Goal: Task Accomplishment & Management: Manage account settings

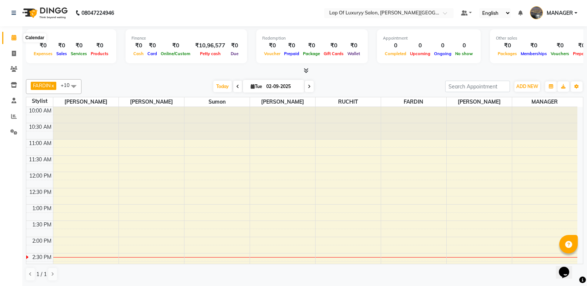
click at [15, 35] on icon at bounding box center [13, 38] width 5 height 6
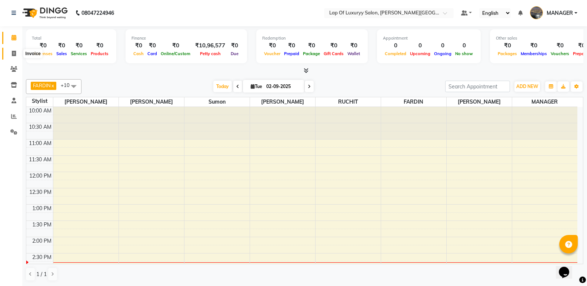
click at [16, 54] on icon at bounding box center [14, 54] width 4 height 6
select select "service"
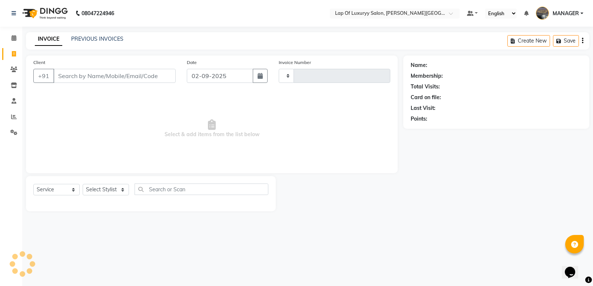
type input "0962"
select select "17"
click at [107, 83] on input "Client" at bounding box center [114, 76] width 122 height 14
click at [256, 76] on button "button" at bounding box center [260, 76] width 15 height 14
select select "9"
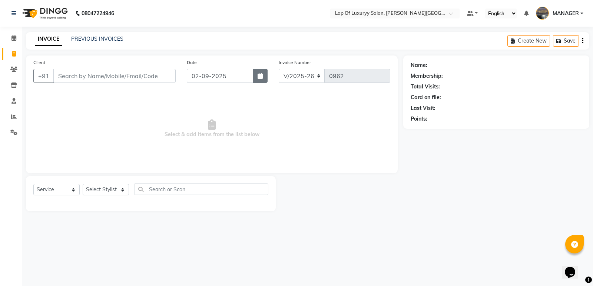
select select "2025"
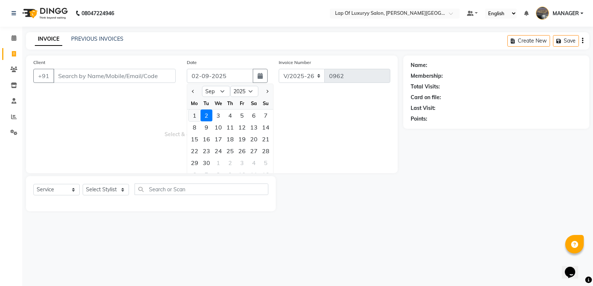
click at [194, 113] on div "1" at bounding box center [195, 116] width 12 height 12
type input "[DATE]"
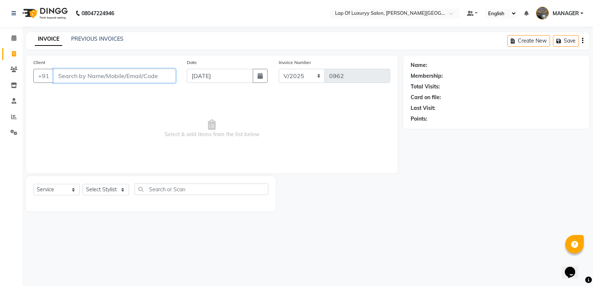
click at [100, 81] on input "Client" at bounding box center [114, 76] width 122 height 14
click at [123, 79] on input "Client" at bounding box center [114, 76] width 122 height 14
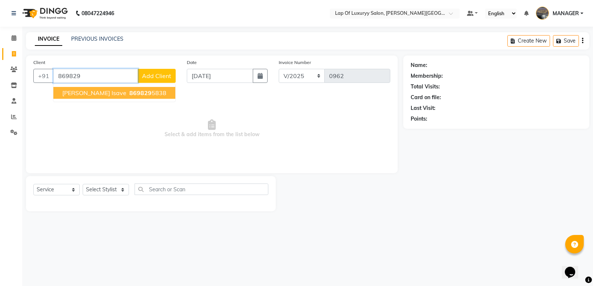
click at [129, 95] on span "869829" at bounding box center [140, 92] width 22 height 7
type input "8698295838"
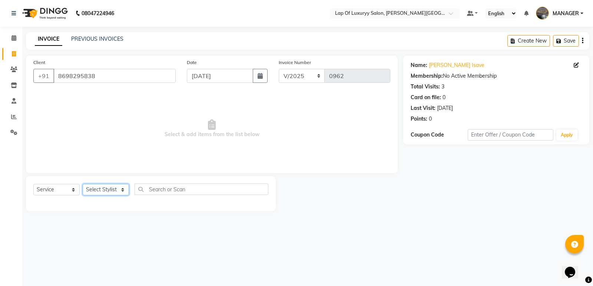
click at [99, 187] on select "Select Stylist [PERSON_NAME] [PERSON_NAME] MANAGER [PERSON_NAME] [PERSON_NAME] …" at bounding box center [106, 189] width 46 height 11
select select "54653"
click at [83, 184] on select "Select Stylist [PERSON_NAME] [PERSON_NAME] MANAGER [PERSON_NAME] [PERSON_NAME] …" at bounding box center [106, 189] width 46 height 11
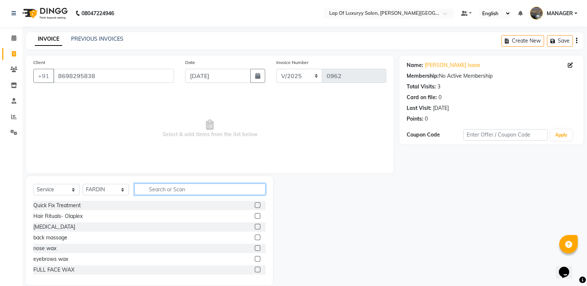
click at [149, 187] on input "text" at bounding box center [199, 189] width 131 height 11
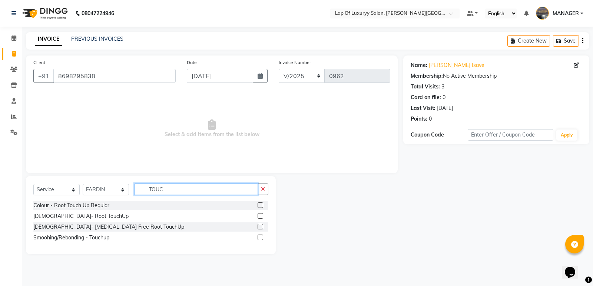
type input "TOUC"
click at [83, 219] on div "[DEMOGRAPHIC_DATA]- Root TouchUp" at bounding box center [150, 216] width 235 height 9
drag, startPoint x: 80, startPoint y: 206, endPoint x: 210, endPoint y: 168, distance: 135.1
click at [83, 204] on div "Colour - Root Touch Up Regular" at bounding box center [71, 206] width 76 height 8
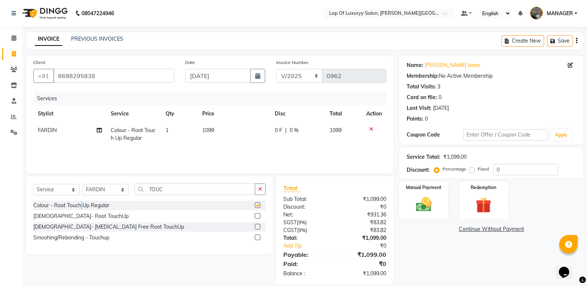
checkbox input "false"
click at [226, 139] on td "1099" at bounding box center [234, 134] width 73 height 24
click at [237, 123] on td "1099" at bounding box center [235, 137] width 55 height 31
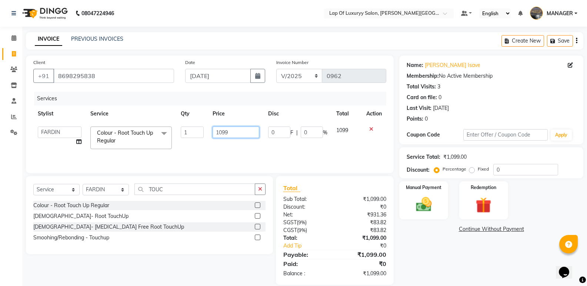
click at [237, 132] on input "1099" at bounding box center [236, 132] width 46 height 11
type input "1600"
click at [227, 151] on div "Services Stylist Service Qty Price Disc Total Action [PERSON_NAME] [PERSON_NAME…" at bounding box center [209, 129] width 353 height 74
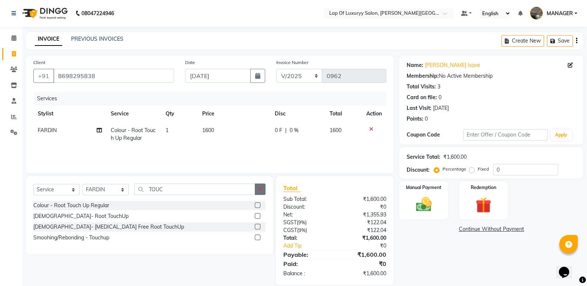
click at [264, 192] on button "button" at bounding box center [260, 189] width 11 height 11
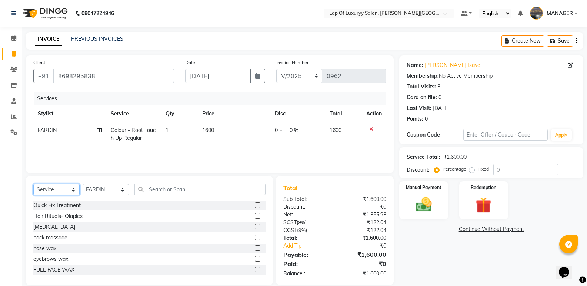
click at [56, 192] on select "Select Service Product Membership Package Voucher Prepaid Gift Card" at bounding box center [56, 189] width 46 height 11
select select "product"
click at [33, 184] on select "Select Service Product Membership Package Voucher Prepaid Gift Card" at bounding box center [56, 189] width 46 height 11
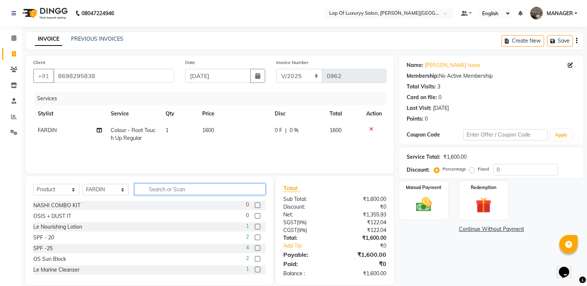
click at [149, 190] on input "text" at bounding box center [199, 189] width 131 height 11
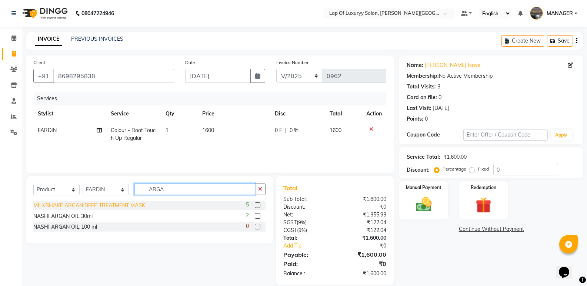
type input "ARGA"
click at [113, 204] on div "MILKSHAKE ARGAN DEEP TREATMENT MASK" at bounding box center [89, 206] width 112 height 8
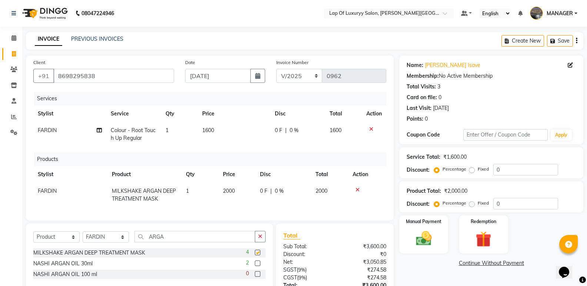
checkbox input "false"
drag, startPoint x: 222, startPoint y: 192, endPoint x: 256, endPoint y: 192, distance: 34.5
click at [222, 192] on td "2000" at bounding box center [237, 195] width 37 height 24
click at [256, 192] on td "0 F | 0 %" at bounding box center [290, 195] width 68 height 24
click at [231, 196] on input "2000" at bounding box center [237, 192] width 28 height 11
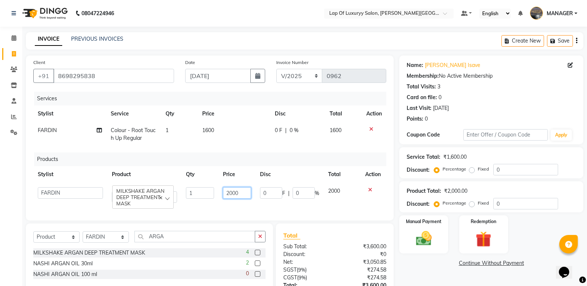
click at [242, 193] on input "2000" at bounding box center [237, 192] width 28 height 11
type input "2200"
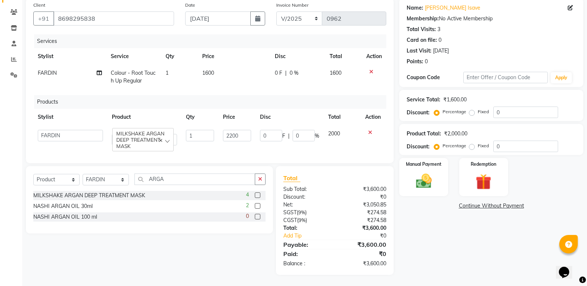
click at [479, 253] on div "Name: [PERSON_NAME] Isave Membership: No Active Membership Total Visits: 3 Card…" at bounding box center [494, 136] width 190 height 277
click at [424, 180] on img at bounding box center [423, 181] width 26 height 19
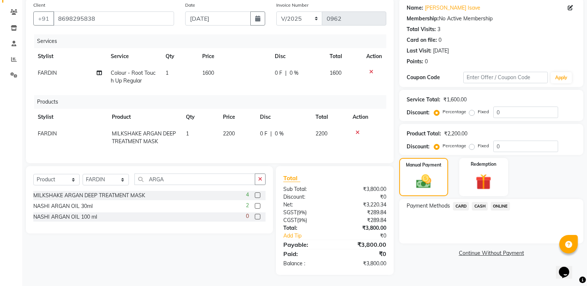
click at [496, 202] on span "ONLINE" at bounding box center [500, 206] width 19 height 9
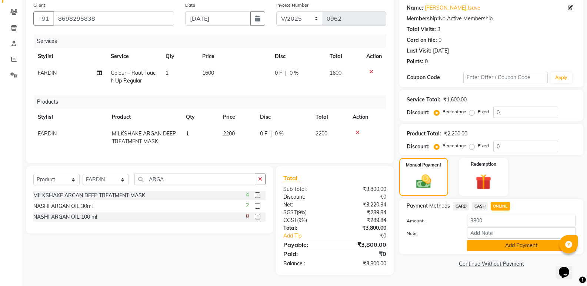
click at [483, 242] on button "Add Payment" at bounding box center [521, 245] width 109 height 11
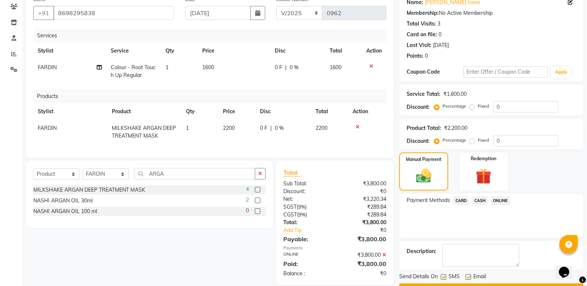
scroll to position [83, 0]
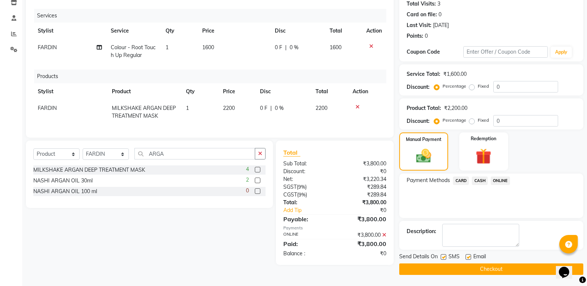
click at [469, 257] on label at bounding box center [469, 258] width 6 height 6
click at [469, 257] on input "checkbox" at bounding box center [468, 257] width 5 height 5
checkbox input "false"
click at [419, 270] on button "Checkout" at bounding box center [491, 269] width 184 height 11
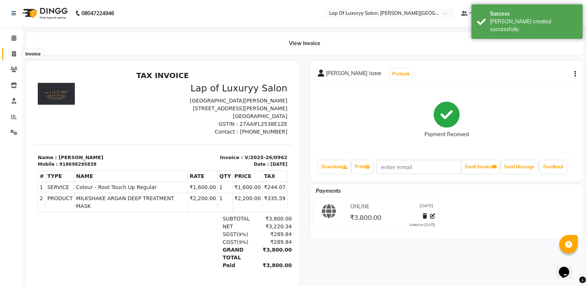
click at [16, 50] on span at bounding box center [13, 54] width 13 height 9
select select "17"
select select "service"
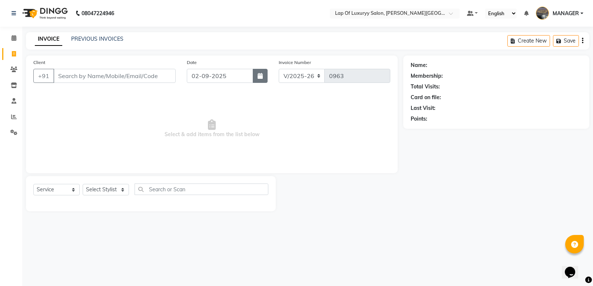
click at [266, 79] on button "button" at bounding box center [260, 76] width 15 height 14
select select "9"
select select "2025"
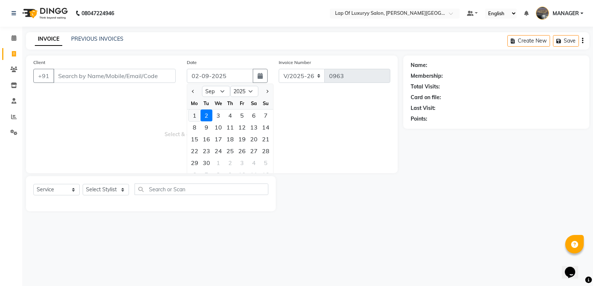
click at [195, 116] on div "1" at bounding box center [195, 116] width 12 height 12
type input "[DATE]"
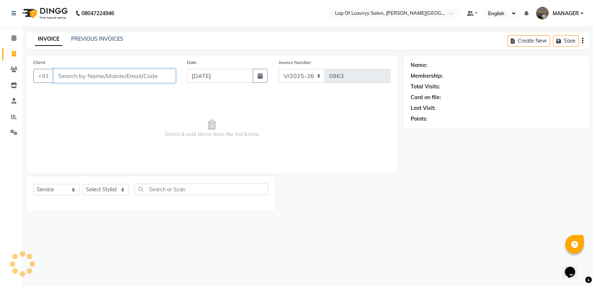
click at [144, 76] on input "Client" at bounding box center [114, 76] width 122 height 14
type input "7775061457"
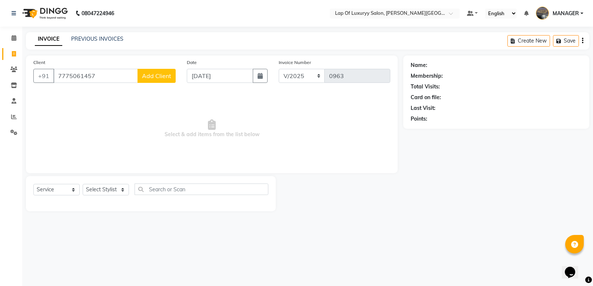
click at [154, 75] on span "Add Client" at bounding box center [156, 75] width 29 height 7
select select "22"
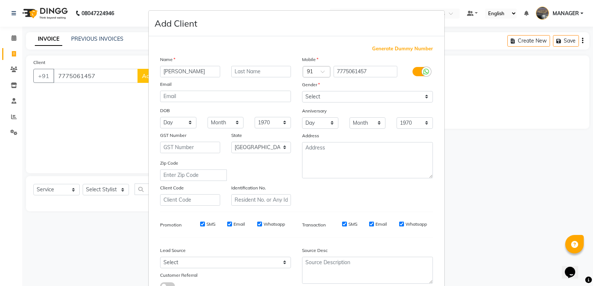
type input "[PERSON_NAME]"
click at [329, 92] on select "Select [DEMOGRAPHIC_DATA] [DEMOGRAPHIC_DATA] Other Prefer Not To Say" at bounding box center [367, 96] width 131 height 11
select select "[DEMOGRAPHIC_DATA]"
click at [302, 91] on select "Select [DEMOGRAPHIC_DATA] [DEMOGRAPHIC_DATA] Other Prefer Not To Say" at bounding box center [367, 96] width 131 height 11
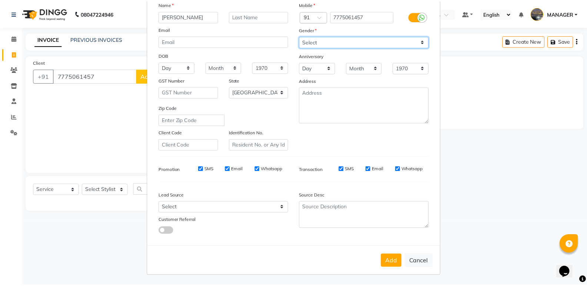
scroll to position [56, 0]
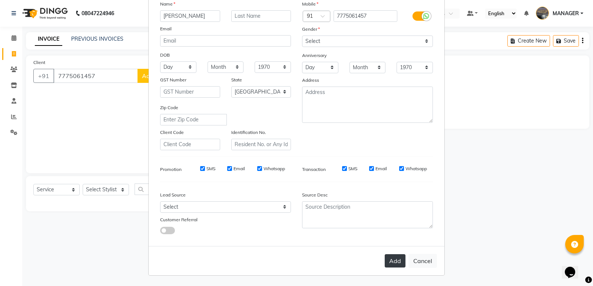
click at [400, 263] on button "Add" at bounding box center [395, 261] width 21 height 13
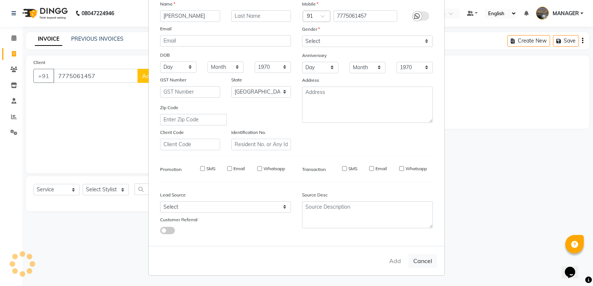
select select
select select "null"
select select
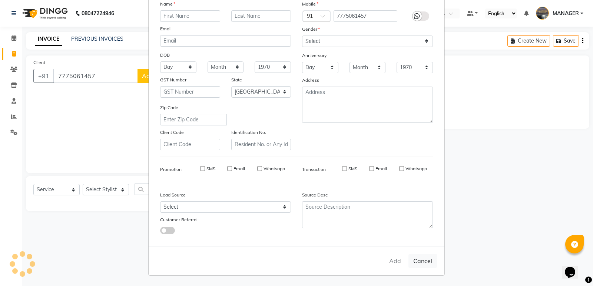
select select
checkbox input "false"
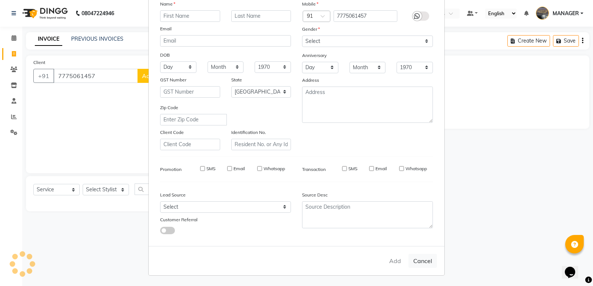
checkbox input "false"
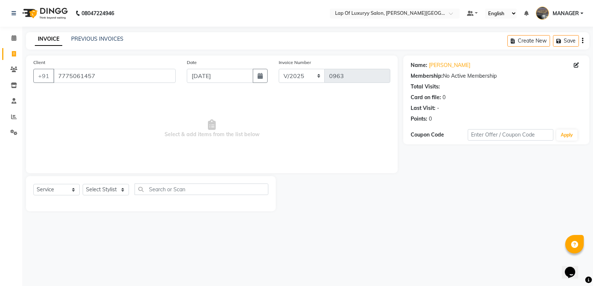
click at [110, 196] on div "Select Service Product Membership Package Voucher Prepaid Gift Card Select Styl…" at bounding box center [150, 192] width 235 height 17
click at [110, 193] on select "Select Stylist [PERSON_NAME] [PERSON_NAME] MANAGER [PERSON_NAME] [PERSON_NAME] …" at bounding box center [106, 189] width 46 height 11
select select "65995"
click at [83, 184] on select "Select Stylist [PERSON_NAME] [PERSON_NAME] MANAGER [PERSON_NAME] [PERSON_NAME] …" at bounding box center [106, 189] width 46 height 11
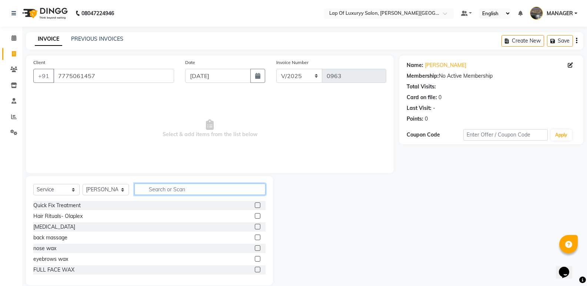
click at [172, 186] on input "text" at bounding box center [199, 189] width 131 height 11
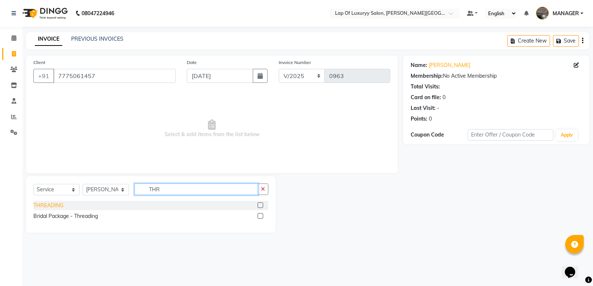
type input "THR"
click at [54, 205] on div "THREADING" at bounding box center [48, 206] width 30 height 8
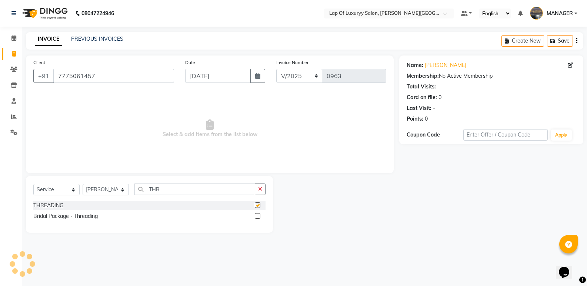
checkbox input "false"
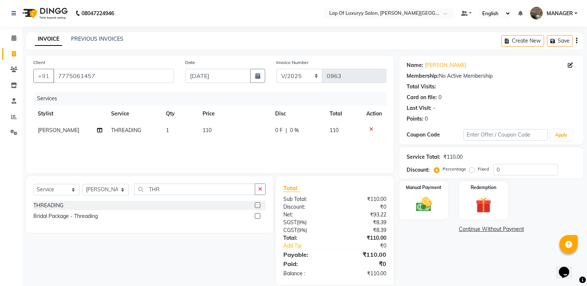
click at [207, 128] on span "110" at bounding box center [207, 130] width 9 height 7
select select "65995"
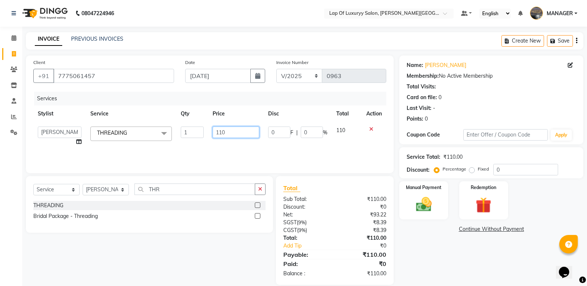
click at [230, 130] on input "110" at bounding box center [236, 132] width 46 height 11
type input "1"
type input "500"
click at [249, 144] on div "Services Stylist Service Qty Price Disc Total Action [PERSON_NAME] [PERSON_NAME…" at bounding box center [209, 129] width 353 height 74
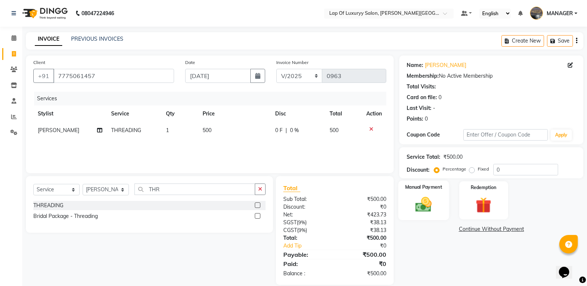
click at [428, 203] on img at bounding box center [423, 204] width 26 height 19
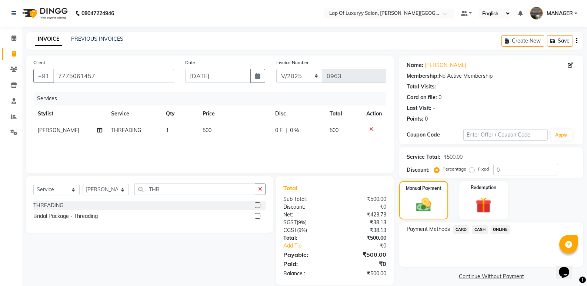
drag, startPoint x: 498, startPoint y: 228, endPoint x: 497, endPoint y: 237, distance: 9.6
click at [498, 229] on span "ONLINE" at bounding box center [500, 230] width 19 height 9
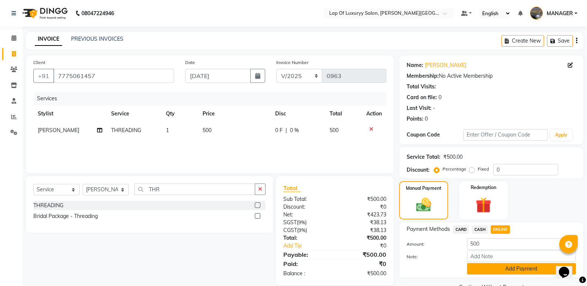
click at [485, 265] on button "Add Payment" at bounding box center [521, 268] width 109 height 11
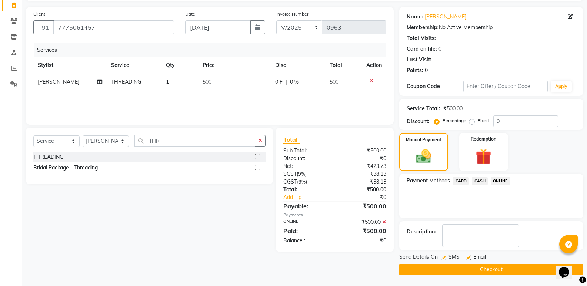
scroll to position [49, 0]
click at [468, 255] on label at bounding box center [469, 258] width 6 height 6
click at [468, 255] on input "checkbox" at bounding box center [468, 257] width 5 height 5
checkbox input "false"
click at [454, 266] on button "Checkout" at bounding box center [491, 269] width 184 height 11
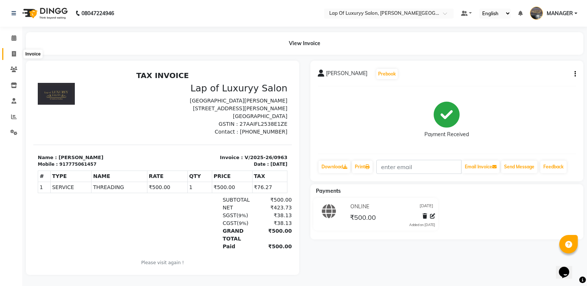
click at [12, 51] on icon at bounding box center [14, 54] width 4 height 6
select select "service"
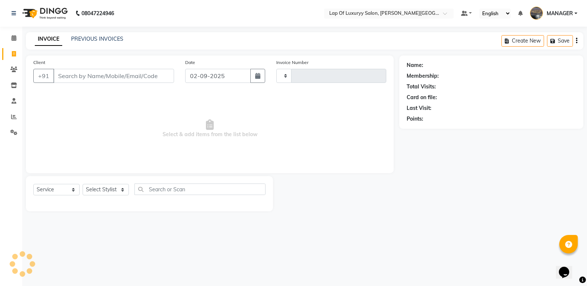
type input "0964"
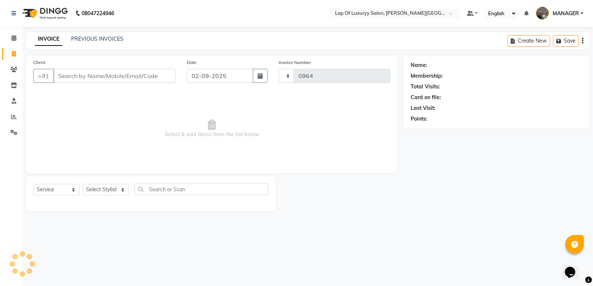
select select "17"
click at [80, 74] on input "Client" at bounding box center [114, 76] width 122 height 14
click at [87, 73] on input "Client" at bounding box center [114, 76] width 122 height 14
type input "7796829347"
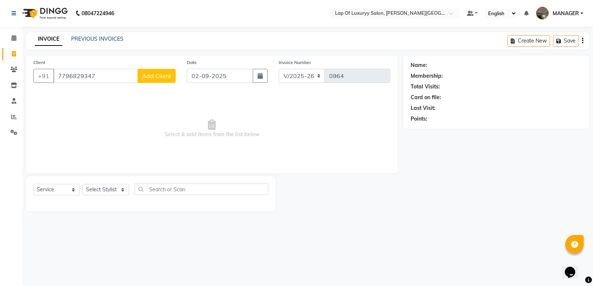
click at [164, 77] on span "Add Client" at bounding box center [156, 75] width 29 height 7
select select "22"
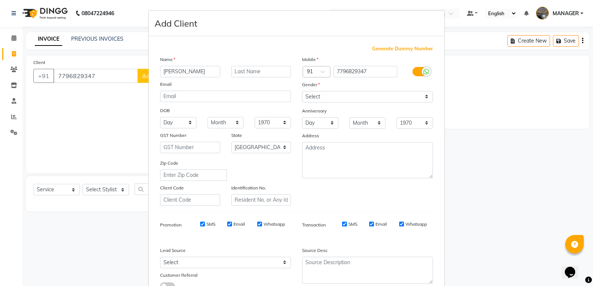
type input "[PERSON_NAME]"
click at [332, 90] on div "Gender" at bounding box center [367, 86] width 142 height 10
click at [332, 96] on select "Select [DEMOGRAPHIC_DATA] [DEMOGRAPHIC_DATA] Other Prefer Not To Say" at bounding box center [367, 96] width 131 height 11
select select "[DEMOGRAPHIC_DATA]"
click at [302, 91] on select "Select [DEMOGRAPHIC_DATA] [DEMOGRAPHIC_DATA] Other Prefer Not To Say" at bounding box center [367, 96] width 131 height 11
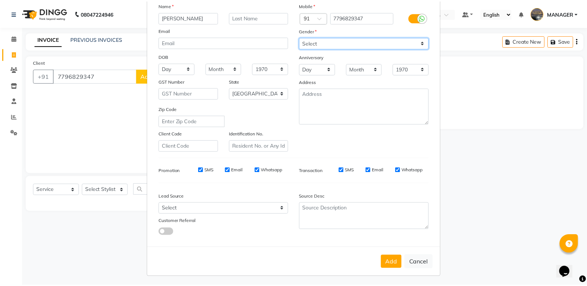
scroll to position [56, 0]
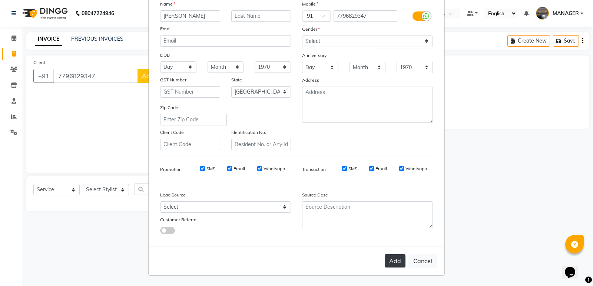
click at [390, 263] on button "Add" at bounding box center [395, 261] width 21 height 13
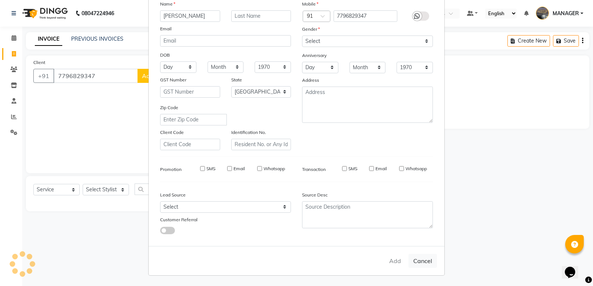
select select
select select "null"
select select
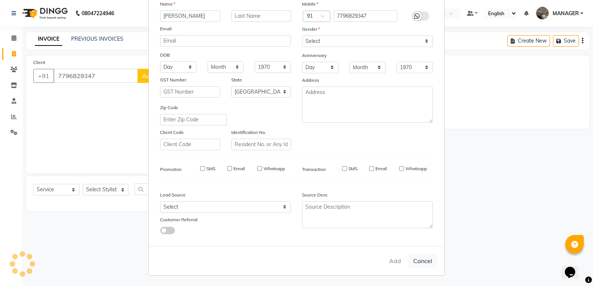
select select
checkbox input "false"
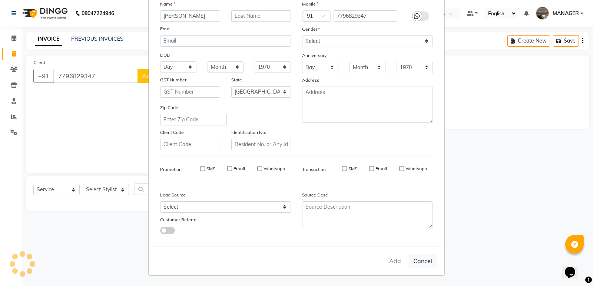
checkbox input "false"
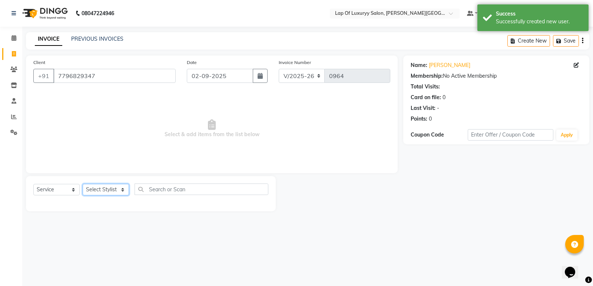
drag, startPoint x: 99, startPoint y: 189, endPoint x: 97, endPoint y: 184, distance: 5.6
click at [99, 189] on select "Select Stylist [PERSON_NAME] [PERSON_NAME] MANAGER [PERSON_NAME] [PERSON_NAME] …" at bounding box center [106, 189] width 46 height 11
select select "54653"
click at [83, 184] on select "Select Stylist [PERSON_NAME] [PERSON_NAME] MANAGER [PERSON_NAME] [PERSON_NAME] …" at bounding box center [106, 189] width 46 height 11
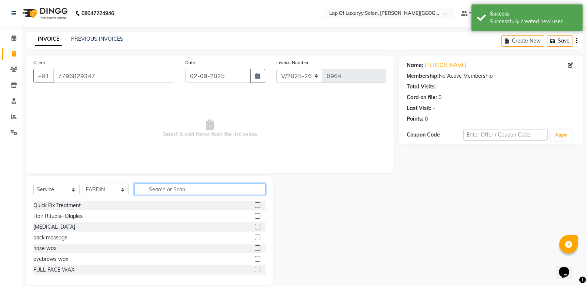
click at [183, 193] on input "text" at bounding box center [199, 189] width 131 height 11
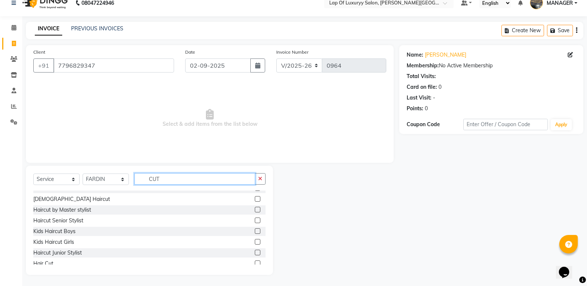
scroll to position [12, 0]
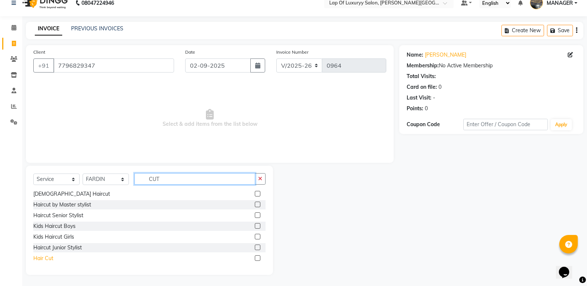
type input "CUT"
click at [49, 261] on div "Hair Cut" at bounding box center [43, 259] width 20 height 8
checkbox input "false"
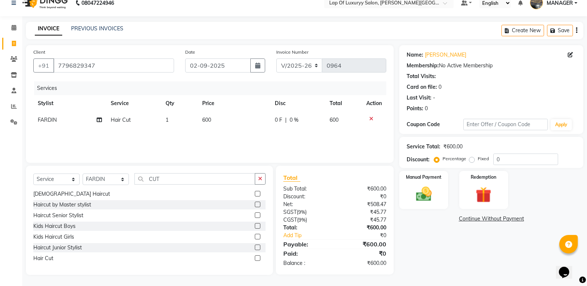
click at [213, 126] on td "600" at bounding box center [234, 120] width 73 height 17
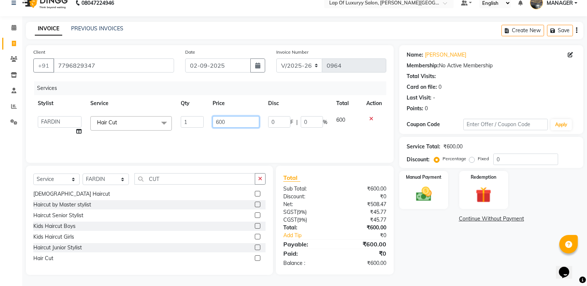
click at [219, 125] on input "600" at bounding box center [236, 121] width 46 height 11
click at [245, 121] on input "600" at bounding box center [236, 121] width 46 height 11
type input "6"
type input "700"
click at [233, 143] on div "Services Stylist Service Qty Price Disc Total Action [PERSON_NAME] [PERSON_NAME…" at bounding box center [209, 119] width 353 height 74
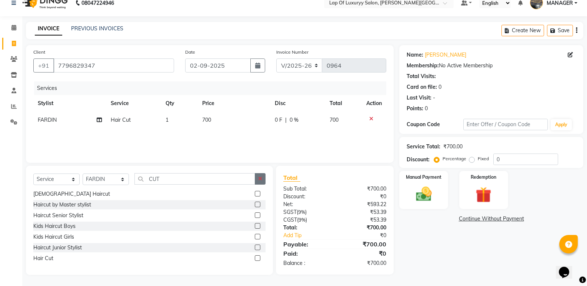
click at [259, 174] on button "button" at bounding box center [260, 178] width 11 height 11
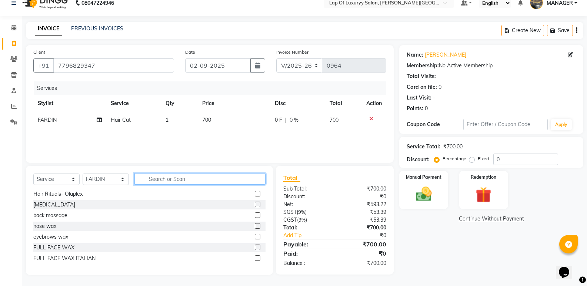
type input "V"
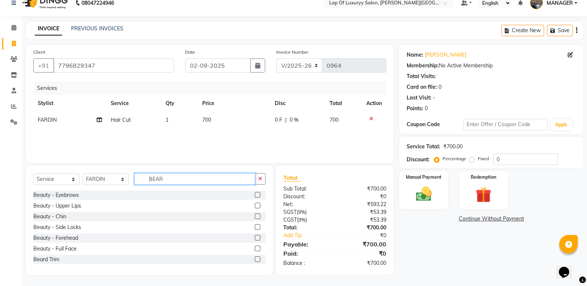
scroll to position [10, 0]
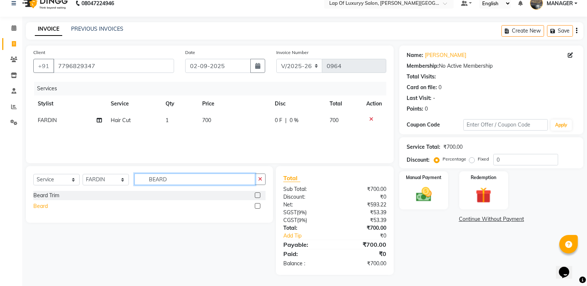
type input "BEARD"
click at [44, 209] on div "Beard" at bounding box center [40, 207] width 14 height 8
checkbox input "false"
click at [223, 141] on td "205" at bounding box center [234, 137] width 73 height 17
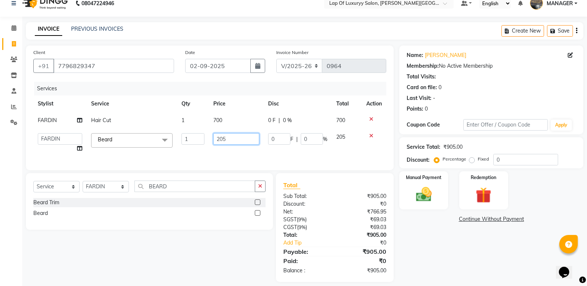
click at [227, 137] on input "205" at bounding box center [236, 138] width 46 height 11
click at [258, 67] on icon "button" at bounding box center [257, 66] width 5 height 6
select select "9"
select select "2025"
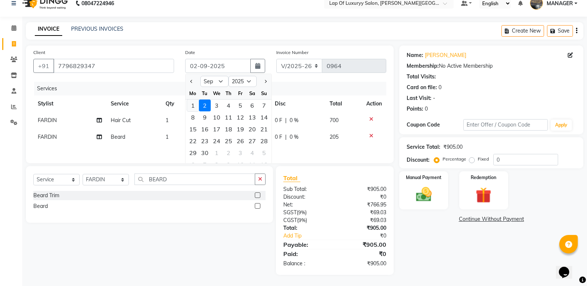
click at [190, 105] on div "1" at bounding box center [193, 106] width 12 height 12
type input "[DATE]"
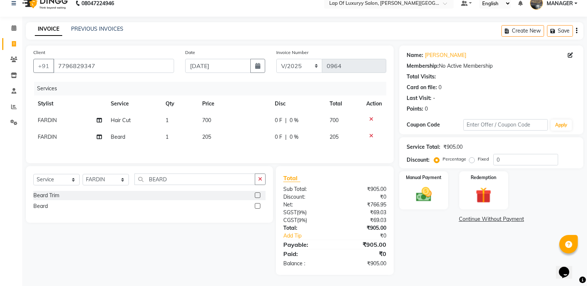
click at [224, 140] on td "205" at bounding box center [234, 137] width 73 height 17
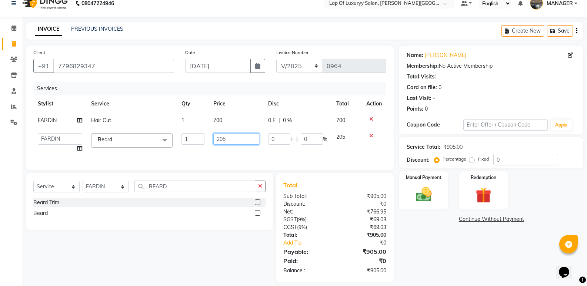
click at [237, 138] on input "205" at bounding box center [236, 138] width 46 height 11
type input "2"
type input "300"
click at [195, 160] on div "Client [PHONE_NUMBER] Date [DATE] Invoice Number V/2025 V/[PHONE_NUMBER] Servic…" at bounding box center [210, 108] width 368 height 125
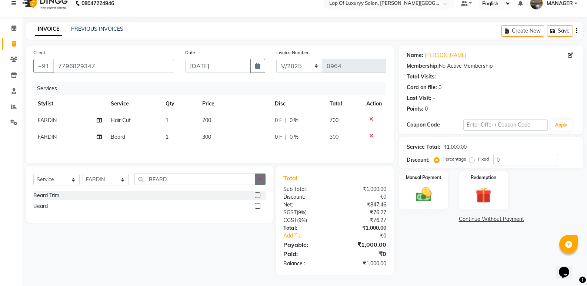
click at [260, 182] on icon "button" at bounding box center [260, 179] width 4 height 5
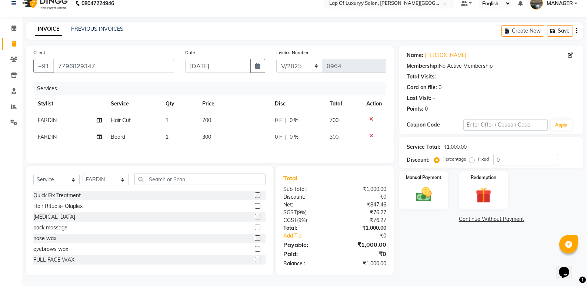
click at [446, 249] on div "Name: [PERSON_NAME] Membership: No Active Membership Total Visits: Card on file…" at bounding box center [494, 161] width 190 height 230
click at [429, 198] on img at bounding box center [423, 194] width 26 height 19
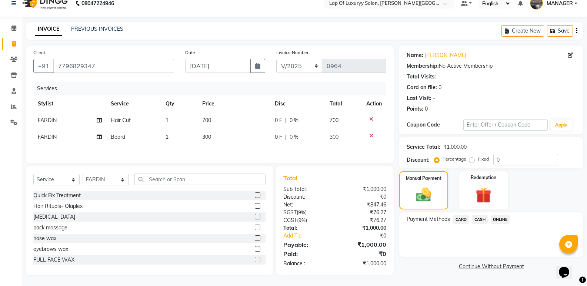
click at [504, 219] on span "ONLINE" at bounding box center [500, 220] width 19 height 9
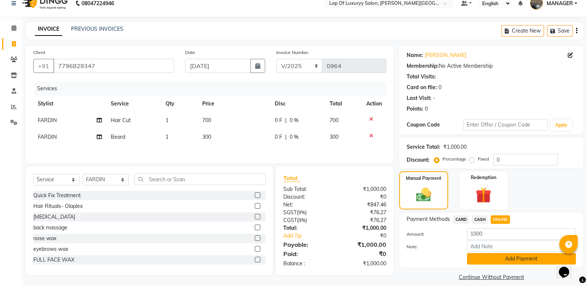
click at [476, 255] on button "Add Payment" at bounding box center [521, 258] width 109 height 11
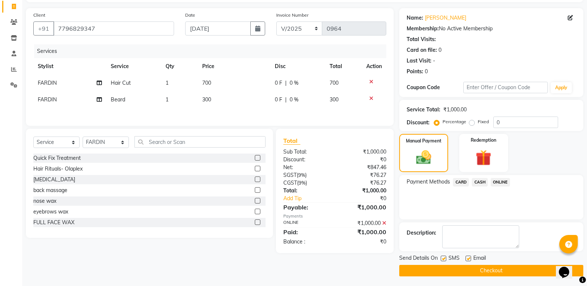
scroll to position [49, 0]
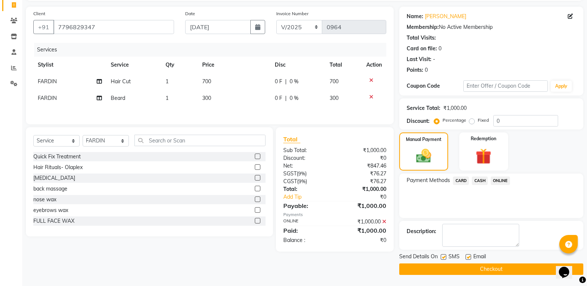
click at [469, 257] on label at bounding box center [469, 258] width 6 height 6
click at [469, 257] on input "checkbox" at bounding box center [468, 257] width 5 height 5
checkbox input "false"
click at [436, 267] on button "Checkout" at bounding box center [491, 269] width 184 height 11
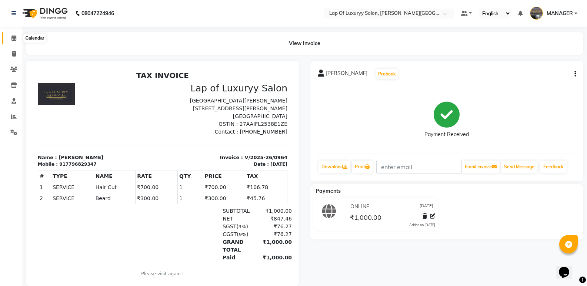
click at [12, 38] on icon at bounding box center [13, 38] width 5 height 6
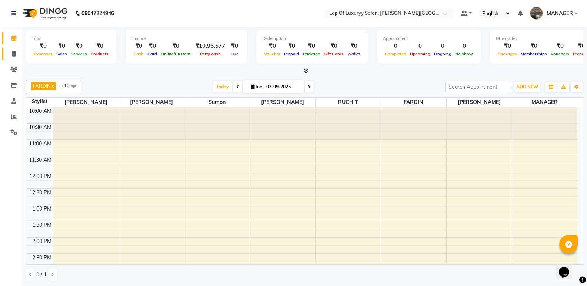
click at [7, 49] on link "Invoice" at bounding box center [11, 54] width 18 height 12
select select "service"
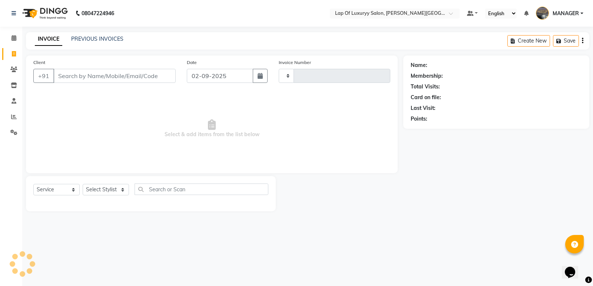
type input "0965"
select select "17"
click at [256, 77] on button "button" at bounding box center [260, 76] width 15 height 14
select select "9"
select select "2025"
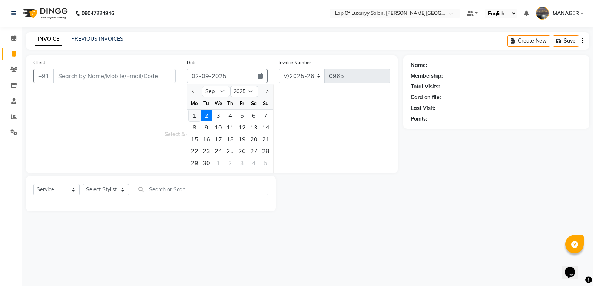
click at [195, 119] on div "1" at bounding box center [195, 116] width 12 height 12
type input "[DATE]"
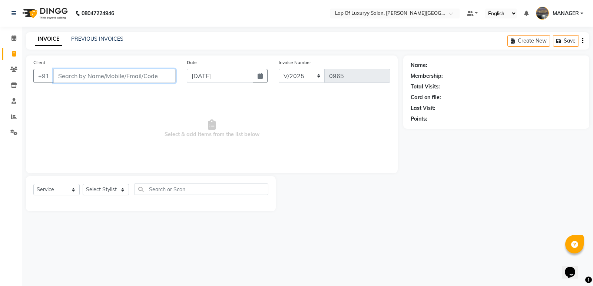
click at [139, 76] on input "Client" at bounding box center [114, 76] width 122 height 14
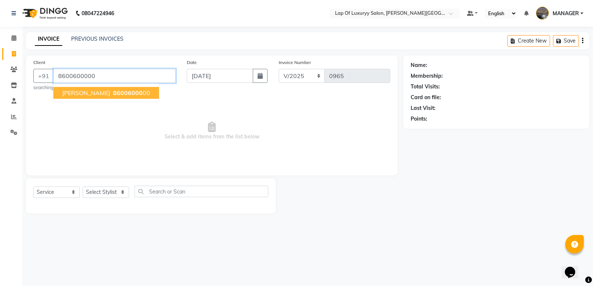
type input "8600600000"
click at [132, 92] on ngb-highlight "860060000 0" at bounding box center [131, 92] width 39 height 7
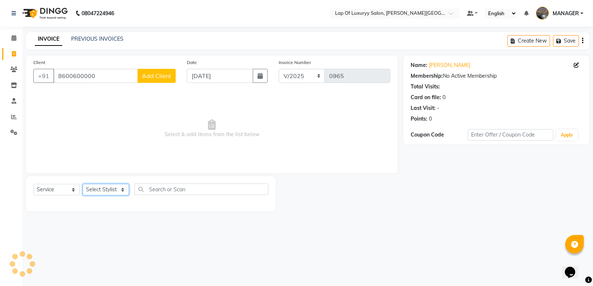
click at [104, 192] on select "Select Stylist [PERSON_NAME] [PERSON_NAME] MANAGER [PERSON_NAME] [PERSON_NAME] …" at bounding box center [106, 189] width 46 height 11
select select "54653"
click at [83, 184] on select "Select Stylist [PERSON_NAME] [PERSON_NAME] MANAGER [PERSON_NAME] [PERSON_NAME] …" at bounding box center [106, 189] width 46 height 11
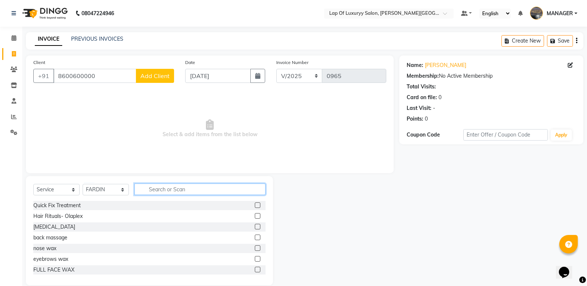
click at [167, 193] on input "text" at bounding box center [199, 189] width 131 height 11
click at [150, 69] on div "Client [PHONE_NUMBER] Add Client" at bounding box center [104, 74] width 152 height 30
click at [148, 184] on input "text" at bounding box center [199, 189] width 131 height 11
click at [129, 154] on span "Select & add items from the list below" at bounding box center [209, 129] width 353 height 74
click at [199, 193] on input "text" at bounding box center [199, 189] width 131 height 11
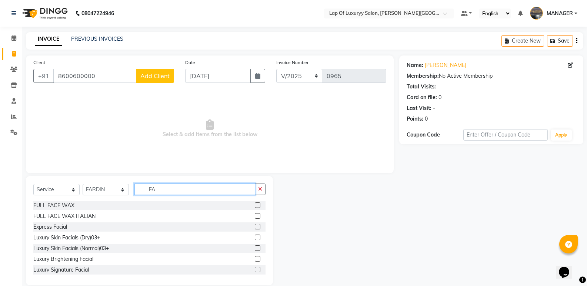
type input "F"
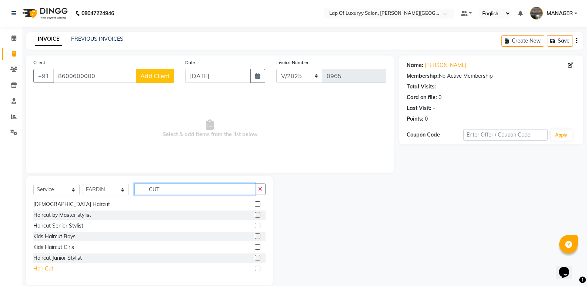
type input "CUT"
click at [45, 269] on div "Hair Cut" at bounding box center [43, 269] width 20 height 8
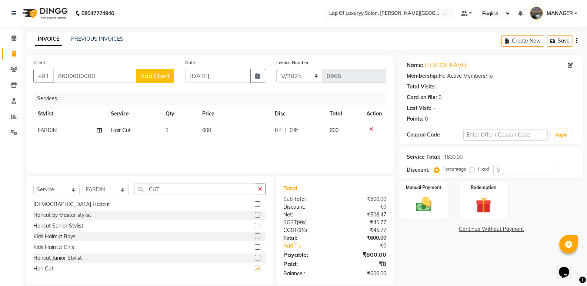
checkbox input "false"
click at [230, 134] on td "600" at bounding box center [234, 130] width 73 height 17
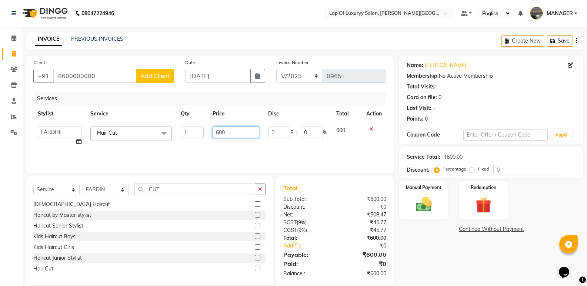
click at [237, 130] on input "600" at bounding box center [236, 132] width 46 height 11
type input "6"
type input "700"
drag, startPoint x: 444, startPoint y: 245, endPoint x: 439, endPoint y: 239, distance: 7.7
click at [444, 245] on div "Name: [PERSON_NAME] Membership: No Active Membership Total Visits: Card on file…" at bounding box center [494, 171] width 190 height 230
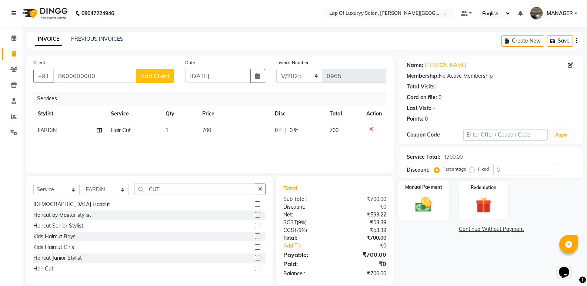
click at [429, 203] on img at bounding box center [423, 204] width 26 height 19
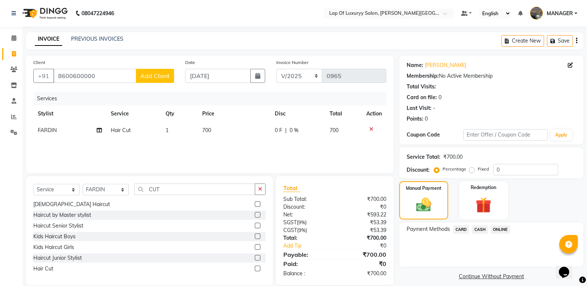
click at [498, 232] on span "ONLINE" at bounding box center [500, 230] width 19 height 9
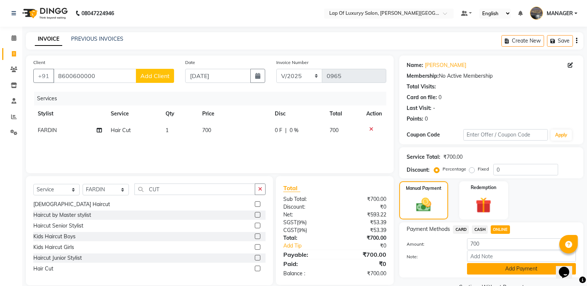
click at [494, 269] on button "Add Payment" at bounding box center [521, 268] width 109 height 11
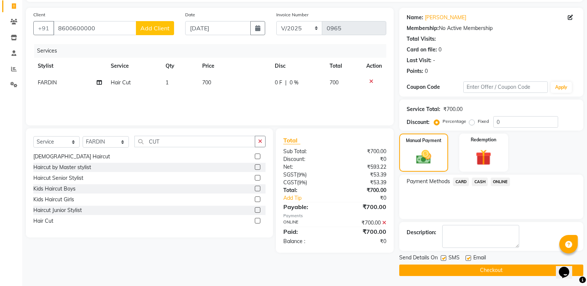
scroll to position [49, 0]
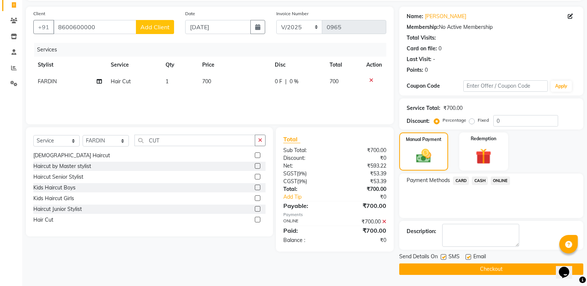
click at [471, 258] on label at bounding box center [469, 258] width 6 height 6
click at [470, 258] on input "checkbox" at bounding box center [468, 257] width 5 height 5
checkbox input "false"
click at [430, 267] on button "Checkout" at bounding box center [491, 269] width 184 height 11
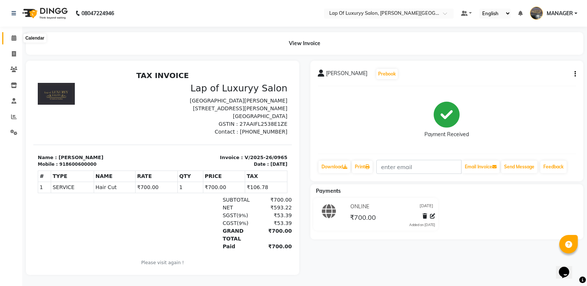
click at [10, 36] on span at bounding box center [13, 38] width 13 height 9
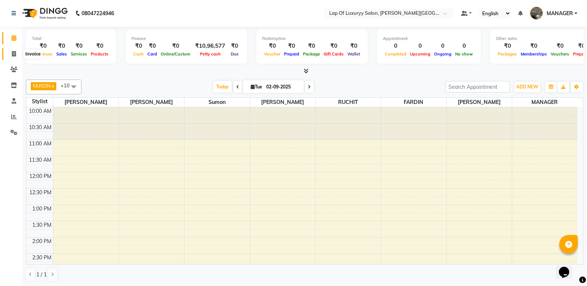
click at [13, 54] on icon at bounding box center [14, 54] width 4 height 6
select select "service"
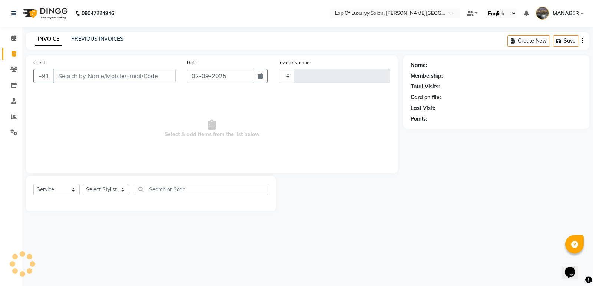
type input "0966"
click at [116, 77] on input "Client" at bounding box center [114, 76] width 122 height 14
select select "17"
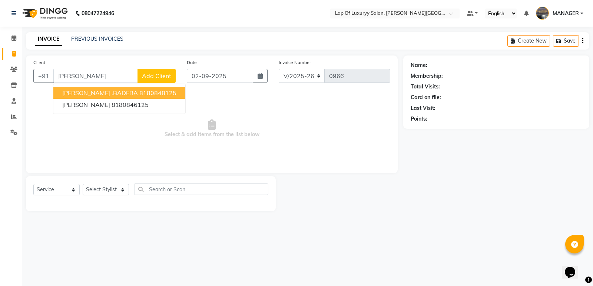
click at [139, 92] on ngb-highlight "8180848125" at bounding box center [157, 92] width 37 height 7
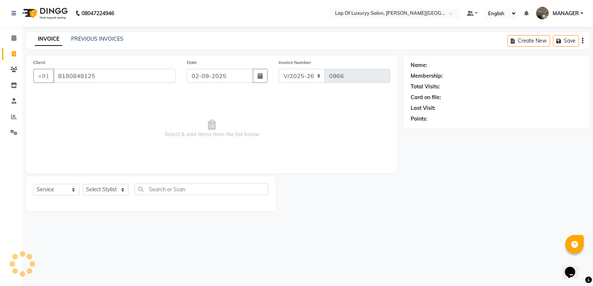
type input "8180848125"
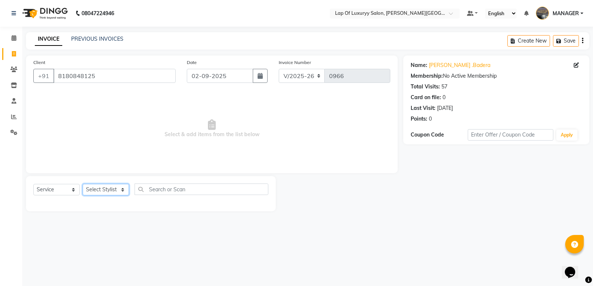
click at [107, 188] on select "Select Stylist [PERSON_NAME] [PERSON_NAME] MANAGER [PERSON_NAME] [PERSON_NAME] …" at bounding box center [106, 189] width 46 height 11
select select "54653"
click at [83, 184] on select "Select Stylist [PERSON_NAME] [PERSON_NAME] MANAGER [PERSON_NAME] [PERSON_NAME] …" at bounding box center [106, 189] width 46 height 11
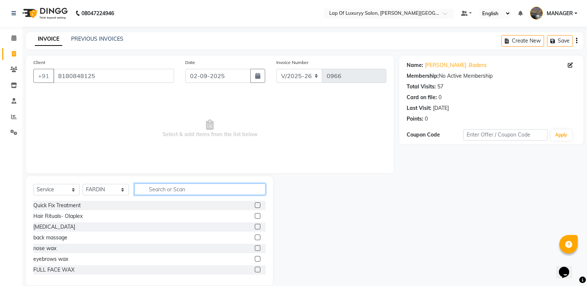
click at [162, 192] on input "text" at bounding box center [199, 189] width 131 height 11
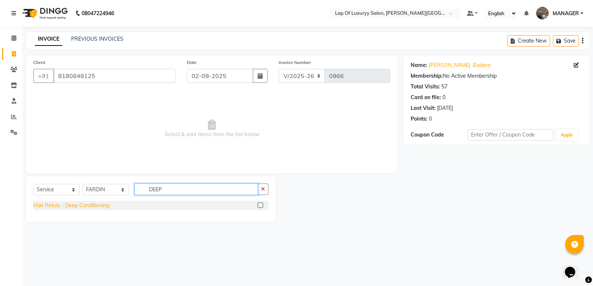
type input "DEEP"
click at [91, 205] on div "Hair Retuls - Deep Conditioning" at bounding box center [71, 206] width 76 height 8
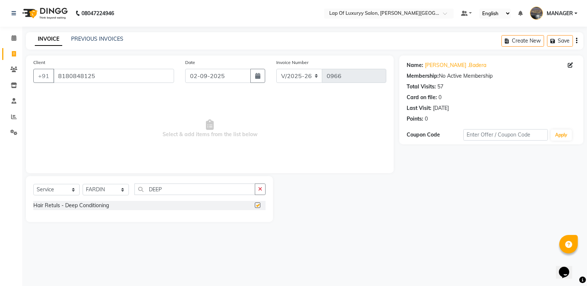
checkbox input "false"
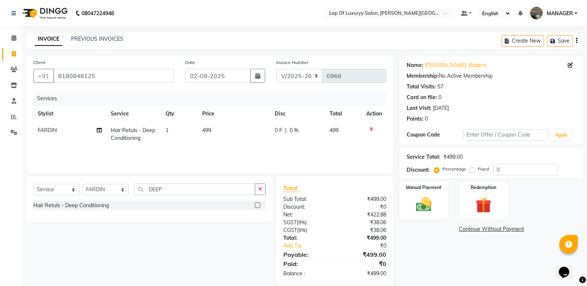
click at [215, 132] on td "499" at bounding box center [234, 134] width 73 height 24
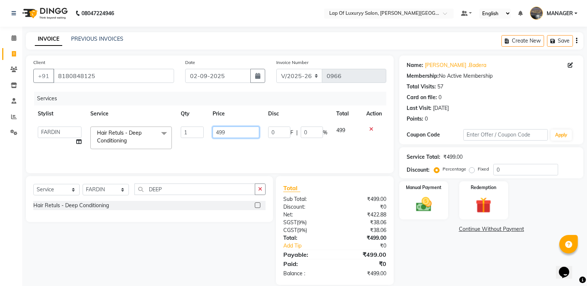
click at [225, 131] on input "499" at bounding box center [236, 132] width 46 height 11
type input "4"
type input "1800"
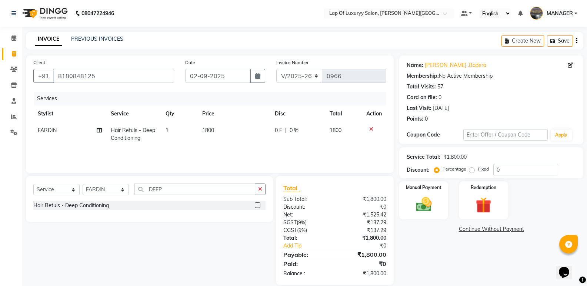
click at [239, 148] on div "Services Stylist Service Qty Price Disc Total Action FARDIN Hair Retuls - Deep …" at bounding box center [209, 129] width 353 height 74
click at [262, 188] on icon "button" at bounding box center [260, 189] width 4 height 5
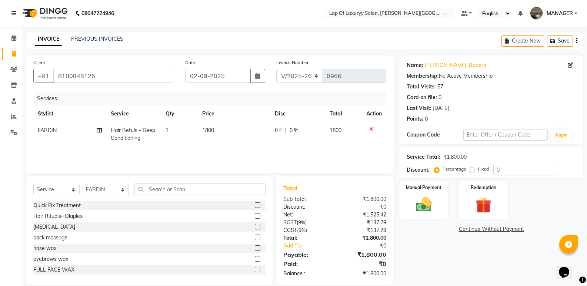
click at [243, 132] on td "1800" at bounding box center [234, 134] width 73 height 24
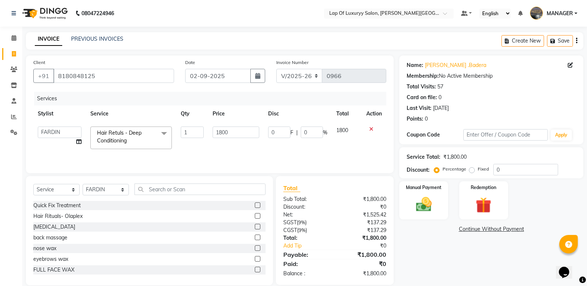
click at [373, 128] on div at bounding box center [374, 129] width 16 height 5
click at [374, 126] on td at bounding box center [374, 137] width 24 height 31
click at [373, 127] on icon at bounding box center [371, 129] width 4 height 5
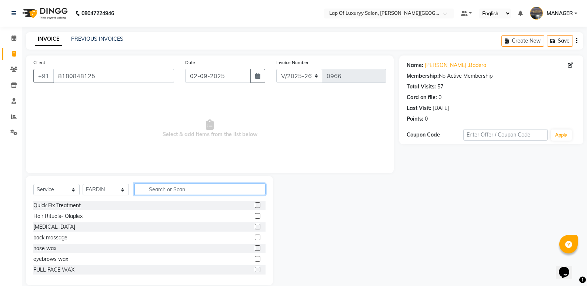
click at [153, 190] on input "text" at bounding box center [199, 189] width 131 height 11
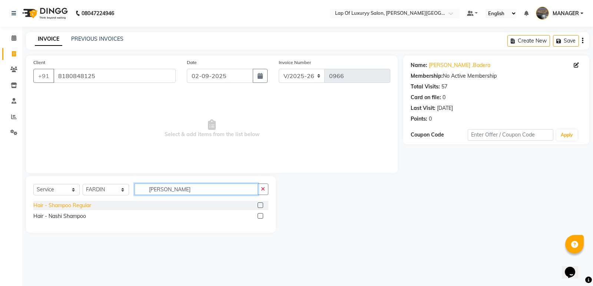
type input "[PERSON_NAME]"
click at [59, 207] on div "Hair - Shampoo Regular" at bounding box center [62, 206] width 58 height 8
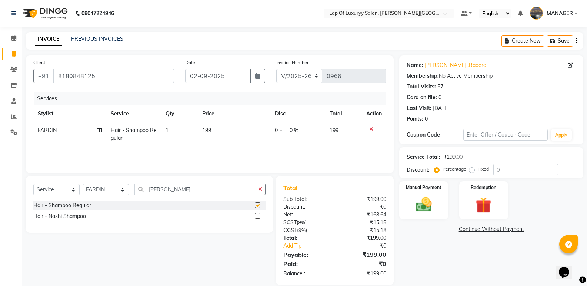
checkbox input "false"
click at [243, 135] on td "199" at bounding box center [234, 134] width 73 height 24
click at [244, 134] on input "199" at bounding box center [236, 132] width 46 height 11
type input "1"
type input "550"
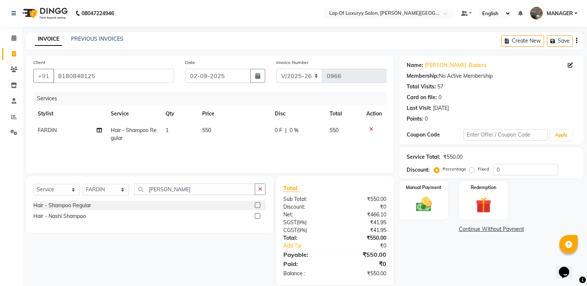
click at [267, 140] on tr "FARDIN Hair - Shampoo Regular 1 550 0 F | 0 % 550" at bounding box center [209, 134] width 353 height 24
click at [313, 127] on div "0 F | 0 %" at bounding box center [298, 131] width 46 height 8
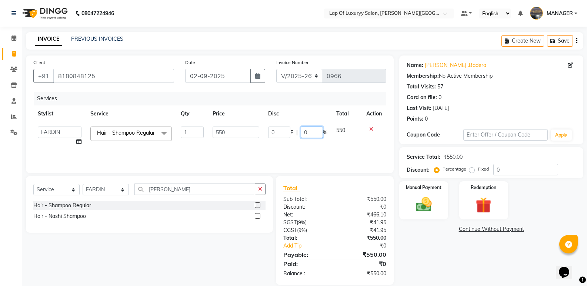
click at [311, 127] on input "0" at bounding box center [312, 132] width 22 height 11
type input "020"
click at [435, 247] on div "Name: [PERSON_NAME] .Badera Membership: No Active Membership Total Visits: 57 C…" at bounding box center [494, 171] width 190 height 230
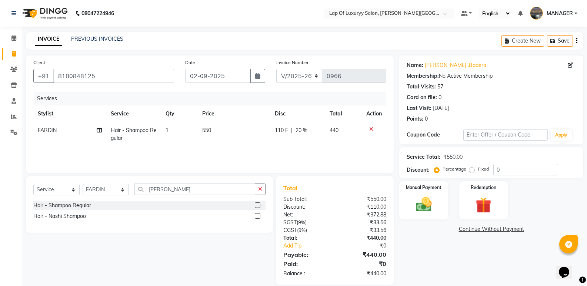
scroll to position [10, 0]
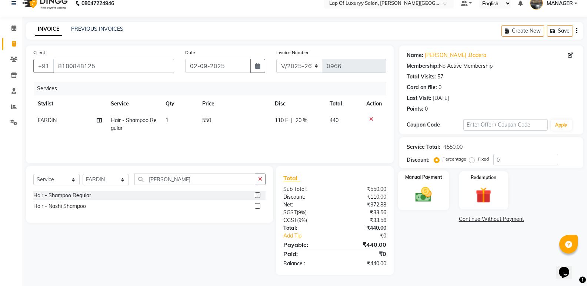
click at [422, 193] on img at bounding box center [423, 194] width 26 height 19
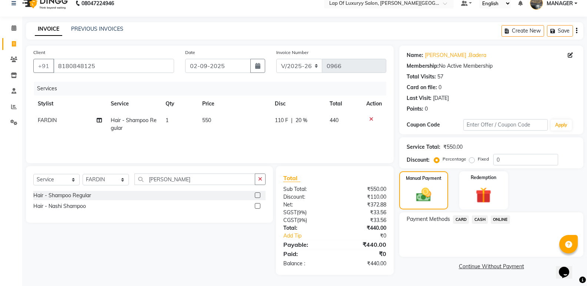
click at [506, 217] on span "ONLINE" at bounding box center [500, 220] width 19 height 9
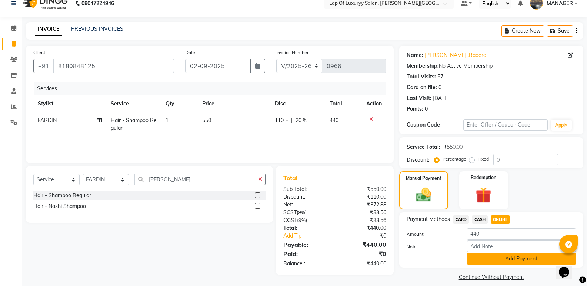
click at [486, 256] on button "Add Payment" at bounding box center [521, 258] width 109 height 11
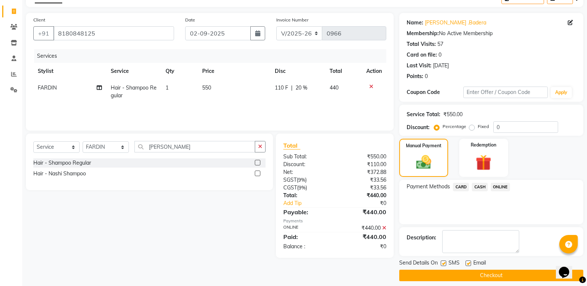
scroll to position [49, 0]
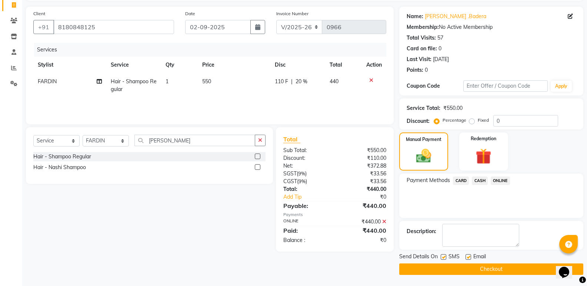
click at [472, 257] on div "Email" at bounding box center [479, 257] width 26 height 9
click at [470, 257] on label at bounding box center [469, 258] width 6 height 6
click at [470, 257] on input "checkbox" at bounding box center [468, 257] width 5 height 5
checkbox input "false"
click at [452, 265] on button "Checkout" at bounding box center [491, 269] width 184 height 11
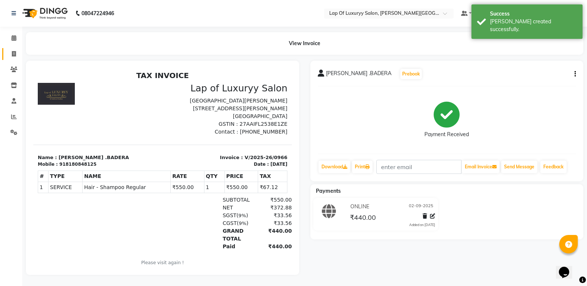
click at [12, 49] on link "Invoice" at bounding box center [11, 54] width 18 height 12
select select "17"
select select "service"
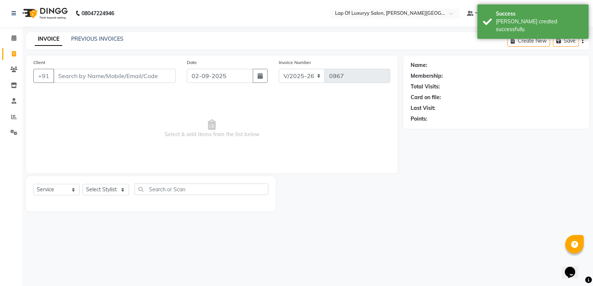
click at [124, 74] on input "Client" at bounding box center [114, 76] width 122 height 14
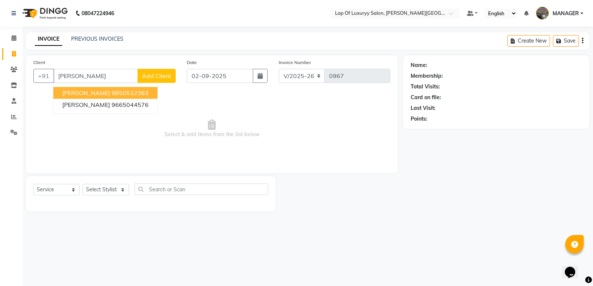
click at [139, 89] on button "[PERSON_NAME] 9850532363" at bounding box center [105, 93] width 104 height 12
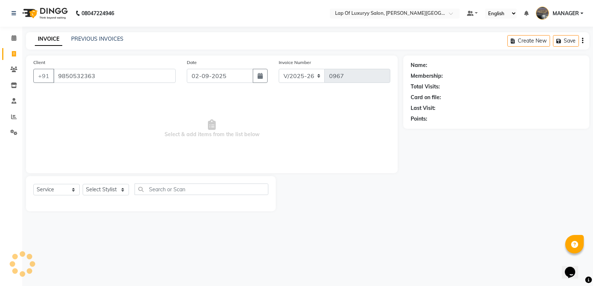
type input "9850532363"
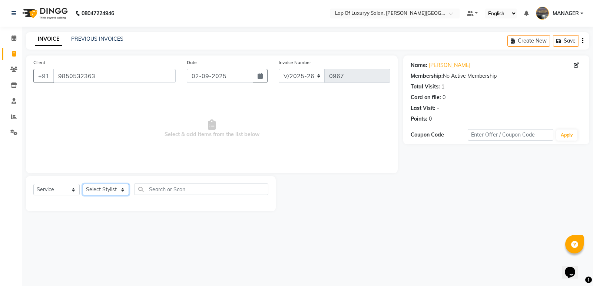
click at [114, 191] on select "Select Stylist [PERSON_NAME] [PERSON_NAME] MANAGER [PERSON_NAME] [PERSON_NAME] …" at bounding box center [106, 189] width 46 height 11
select select "54653"
click at [83, 184] on select "Select Stylist [PERSON_NAME] [PERSON_NAME] MANAGER [PERSON_NAME] [PERSON_NAME] …" at bounding box center [106, 189] width 46 height 11
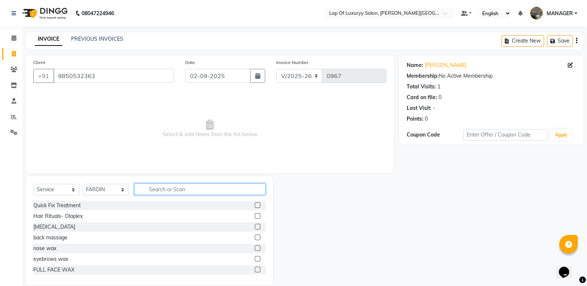
click at [174, 187] on input "text" at bounding box center [199, 189] width 131 height 11
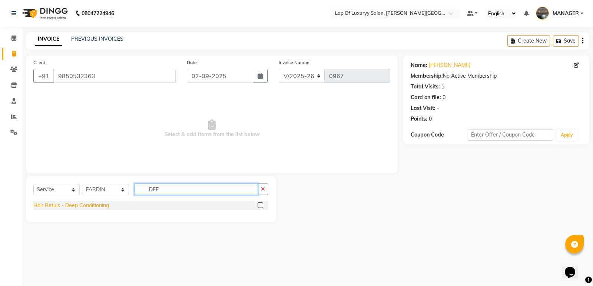
type input "DEE"
click at [101, 204] on div "Hair Retuls - Deep Conditioning" at bounding box center [71, 206] width 76 height 8
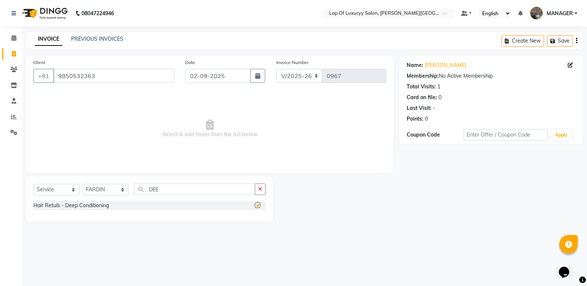
checkbox input "false"
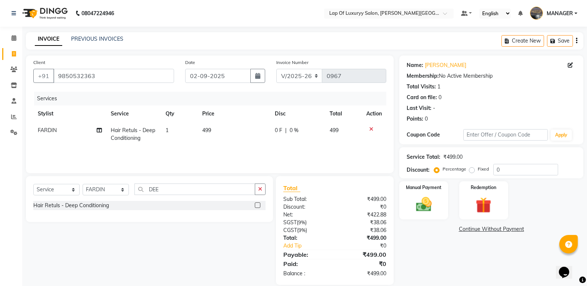
click at [230, 136] on td "499" at bounding box center [234, 134] width 73 height 24
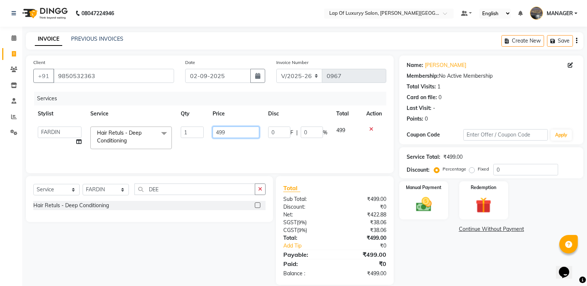
drag, startPoint x: 235, startPoint y: 130, endPoint x: 226, endPoint y: 130, distance: 8.5
click at [228, 130] on input "499" at bounding box center [236, 132] width 46 height 11
type input "4"
type input "1800"
click at [225, 142] on td "1800" at bounding box center [235, 137] width 55 height 31
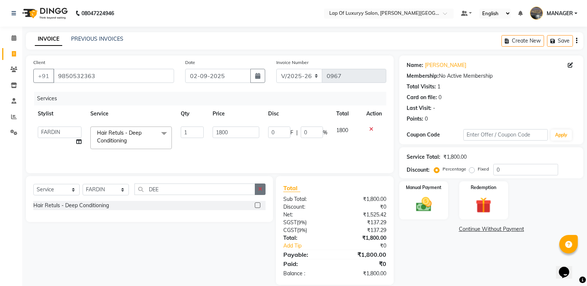
click at [262, 193] on button "button" at bounding box center [260, 189] width 11 height 11
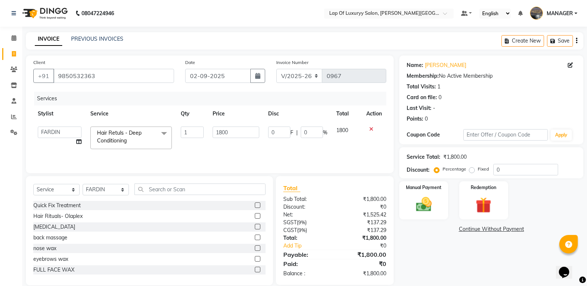
click at [102, 183] on div "Select Service Product Membership Package Voucher Prepaid Gift Card Select Styl…" at bounding box center [149, 230] width 247 height 109
click at [101, 184] on div "Select Service Product Membership Package Voucher Prepaid Gift Card Select Styl…" at bounding box center [149, 192] width 232 height 17
click at [97, 188] on select "Select Stylist [PERSON_NAME] [PERSON_NAME] MANAGER [PERSON_NAME] [PERSON_NAME] …" at bounding box center [106, 189] width 46 height 11
select select "21284"
click at [83, 184] on select "Select Stylist [PERSON_NAME] [PERSON_NAME] MANAGER [PERSON_NAME] [PERSON_NAME] …" at bounding box center [106, 189] width 46 height 11
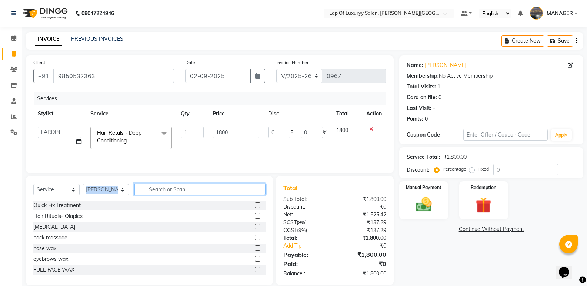
click at [158, 186] on input "text" at bounding box center [199, 189] width 131 height 11
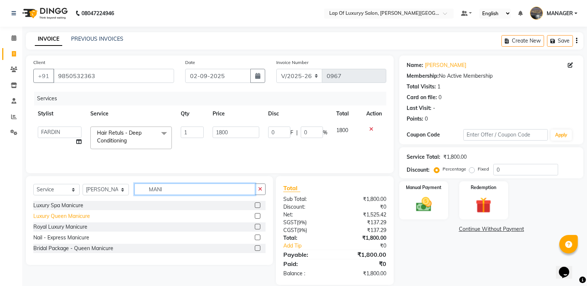
type input "MANI"
click at [74, 219] on div "Luxury Queen Manicure" at bounding box center [61, 217] width 57 height 8
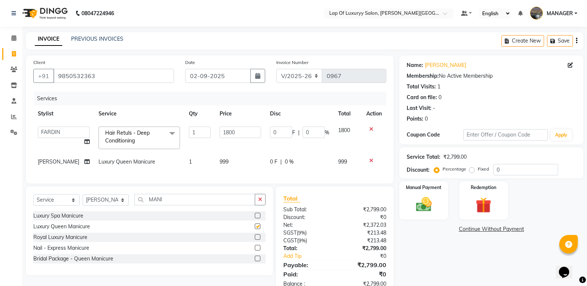
checkbox input "false"
click at [237, 162] on td "999" at bounding box center [240, 162] width 50 height 17
select select "21284"
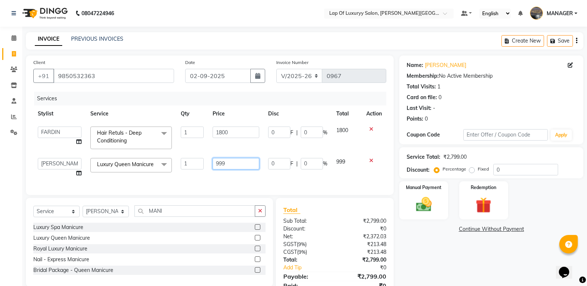
click at [237, 162] on input "999" at bounding box center [236, 163] width 46 height 11
type input "9"
type input "1400"
click at [256, 183] on div "Client [PHONE_NUMBER] Date [DATE] Invoice Number V/2025 V/[PHONE_NUMBER] Servic…" at bounding box center [210, 126] width 368 height 140
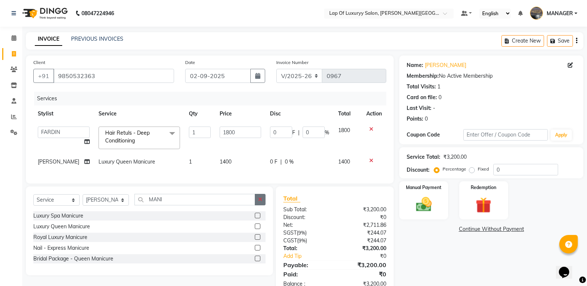
click at [262, 202] on icon "button" at bounding box center [260, 199] width 4 height 5
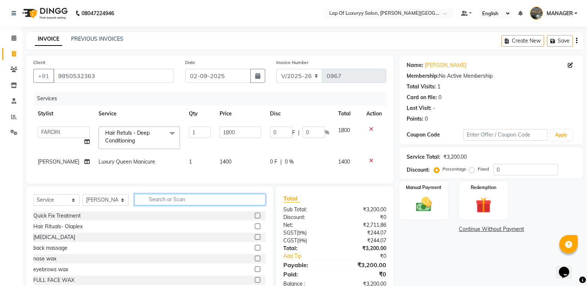
click at [186, 203] on input "text" at bounding box center [199, 199] width 131 height 11
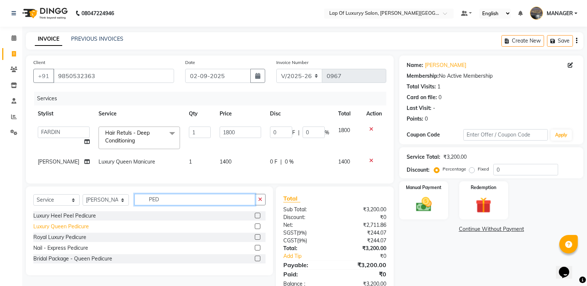
type input "PED"
click at [69, 231] on div "Luxury Queen Pedicure" at bounding box center [61, 227] width 56 height 8
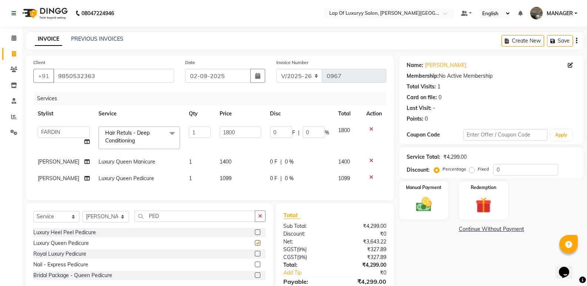
checkbox input "false"
click at [236, 177] on td "1099" at bounding box center [240, 178] width 50 height 17
select select "21284"
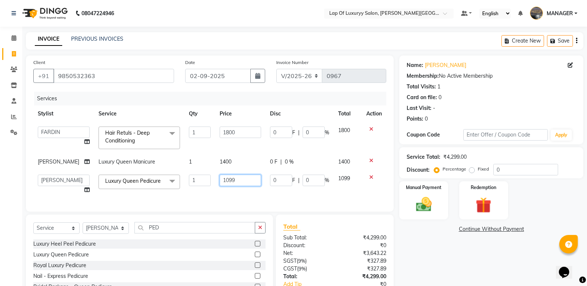
click at [236, 177] on input "1099" at bounding box center [240, 180] width 41 height 11
type input "1500"
drag, startPoint x: 190, startPoint y: 196, endPoint x: 220, endPoint y: 197, distance: 29.3
click at [191, 196] on div "Services Stylist Service Qty Price Disc Total Action [PERSON_NAME] [PERSON_NAME…" at bounding box center [209, 148] width 353 height 113
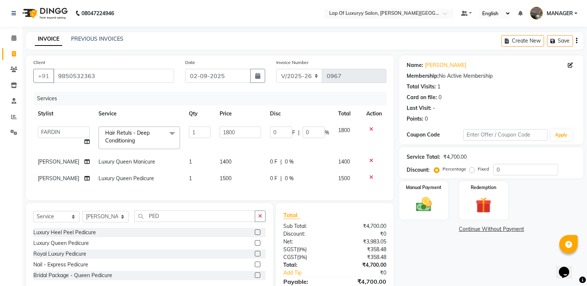
scroll to position [43, 0]
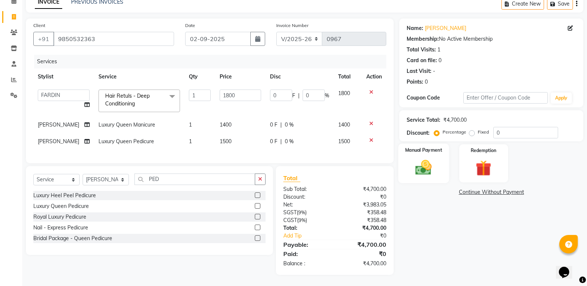
click at [415, 164] on img at bounding box center [423, 167] width 26 height 19
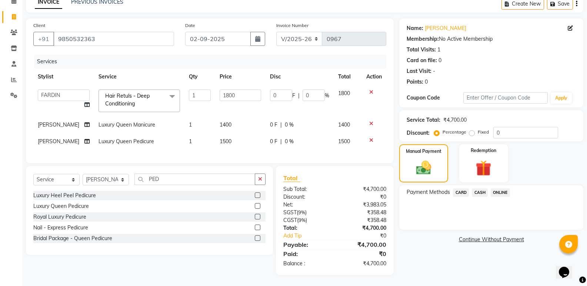
click at [496, 189] on span "ONLINE" at bounding box center [500, 193] width 19 height 9
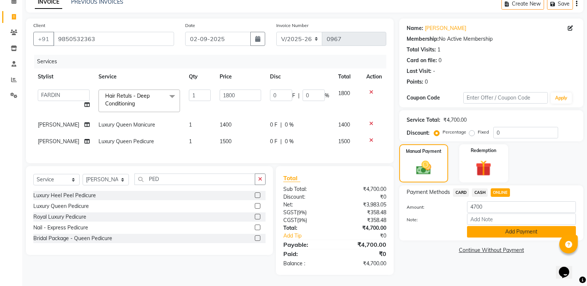
click at [485, 226] on button "Add Payment" at bounding box center [521, 231] width 109 height 11
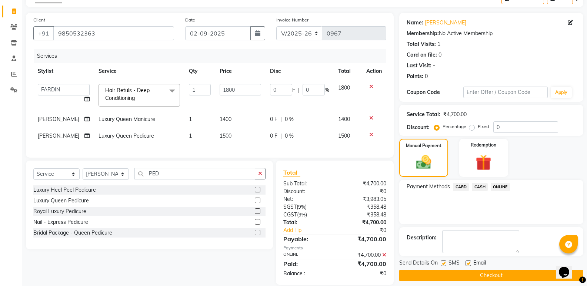
scroll to position [58, 0]
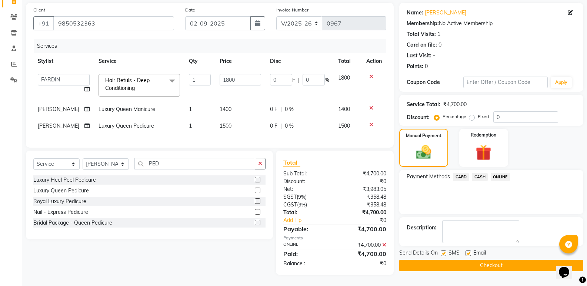
click at [466, 251] on div at bounding box center [468, 255] width 5 height 8
click at [466, 251] on label at bounding box center [469, 254] width 6 height 6
click at [466, 252] on input "checkbox" at bounding box center [468, 254] width 5 height 5
checkbox input "false"
click at [444, 251] on label at bounding box center [444, 254] width 6 height 6
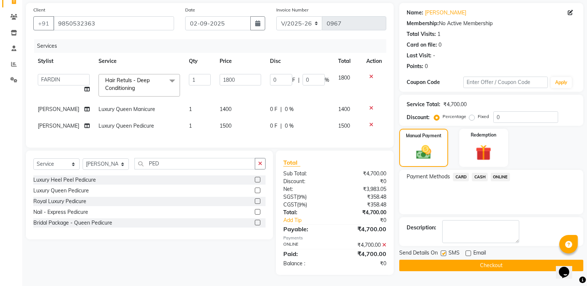
click at [444, 252] on input "checkbox" at bounding box center [443, 254] width 5 height 5
checkbox input "false"
click at [440, 260] on button "Checkout" at bounding box center [491, 265] width 184 height 11
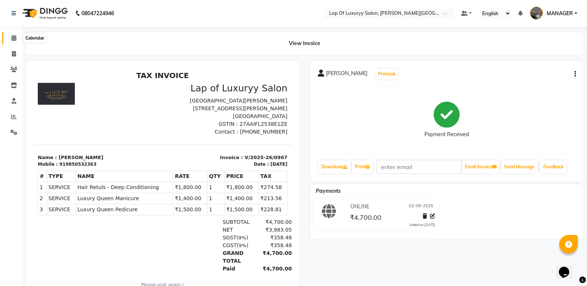
click at [14, 36] on icon at bounding box center [13, 38] width 5 height 6
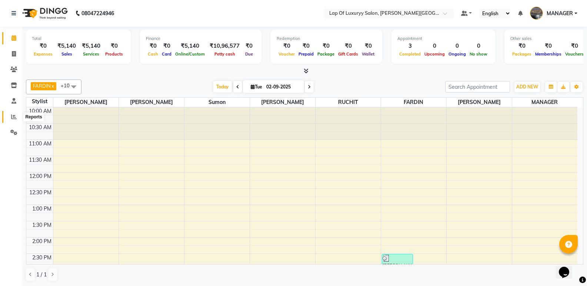
click at [15, 116] on icon at bounding box center [14, 117] width 6 height 6
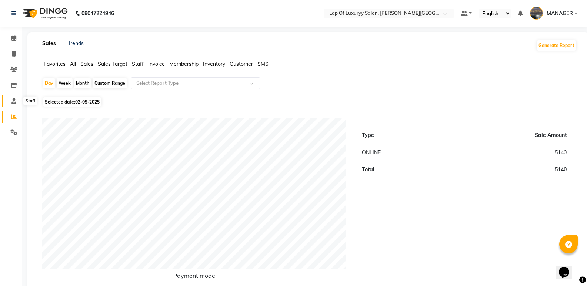
click at [15, 100] on icon at bounding box center [13, 101] width 5 height 6
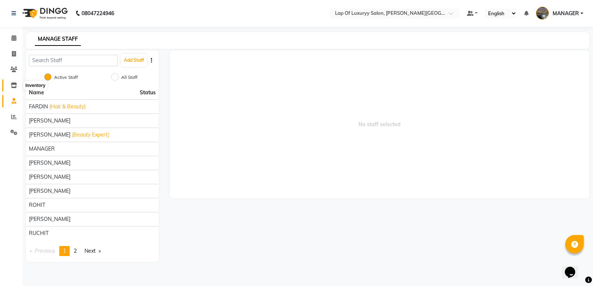
click at [14, 84] on icon at bounding box center [14, 86] width 6 height 6
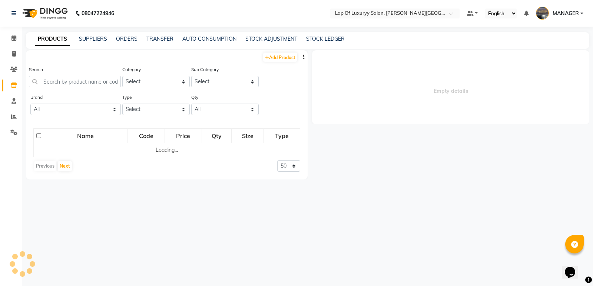
click at [283, 33] on div "PRODUCTS SUPPLIERS ORDERS TRANSFER AUTO CONSUMPTION STOCK ADJUSTMENT STOCK LEDG…" at bounding box center [307, 40] width 563 height 17
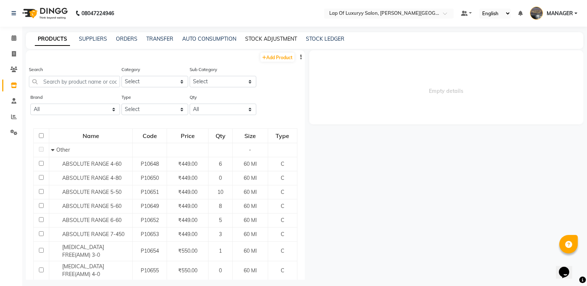
click at [282, 36] on link "STOCK ADJUSTMENT" at bounding box center [271, 39] width 52 height 7
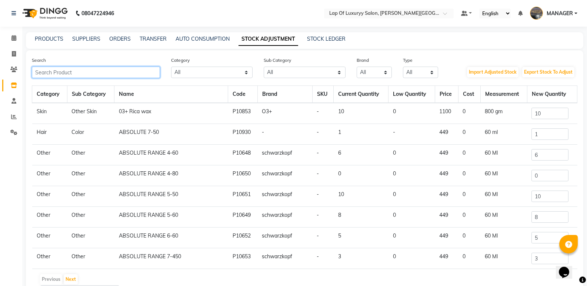
click at [88, 69] on input "text" at bounding box center [96, 72] width 128 height 11
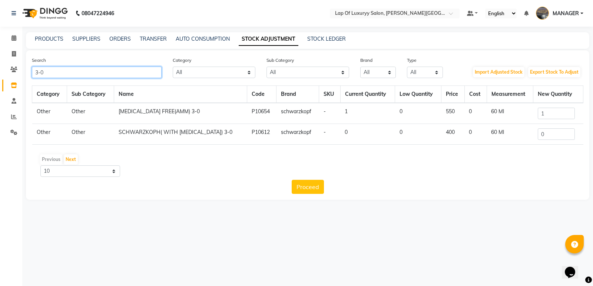
type input "3-0"
click at [550, 116] on input "1" at bounding box center [556, 113] width 37 height 11
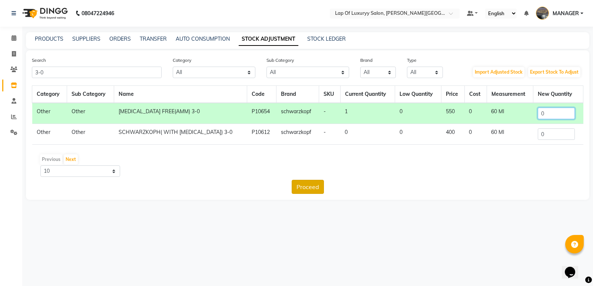
type input "0"
click at [303, 183] on button "Proceed" at bounding box center [308, 187] width 32 height 14
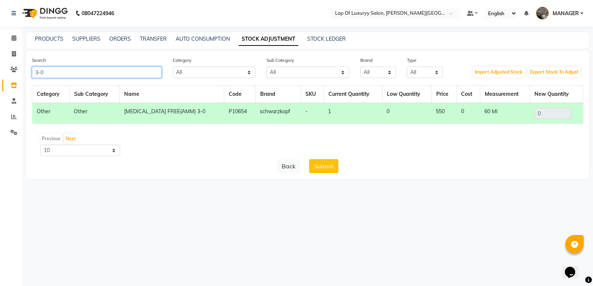
click at [53, 71] on input "3-0" at bounding box center [97, 72] width 130 height 11
click at [333, 162] on button "Submit" at bounding box center [323, 166] width 29 height 14
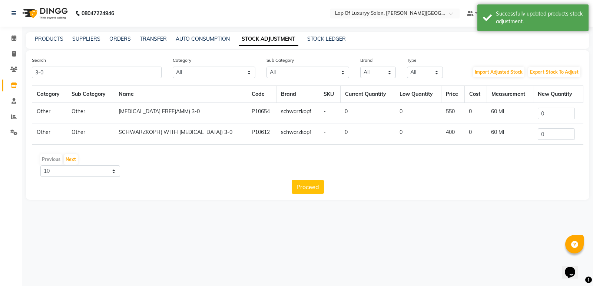
click at [56, 63] on div "Search 3-0" at bounding box center [96, 67] width 141 height 22
click at [57, 72] on input "3-0" at bounding box center [97, 72] width 130 height 11
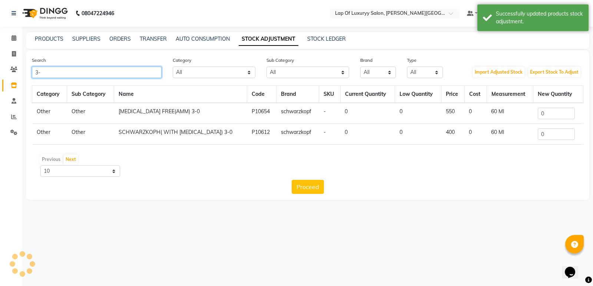
type input "3"
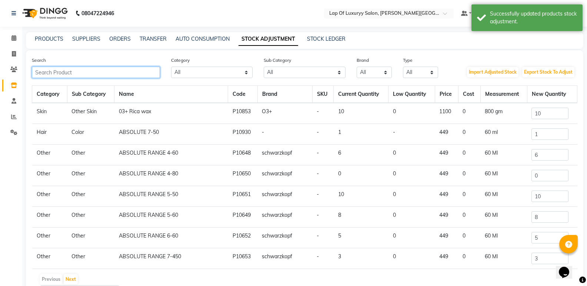
type input "4"
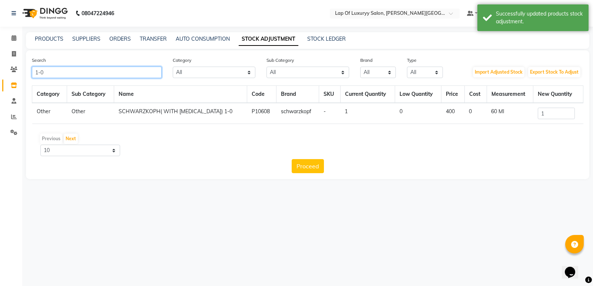
type input "1-0"
click at [549, 114] on input "1" at bounding box center [556, 113] width 37 height 11
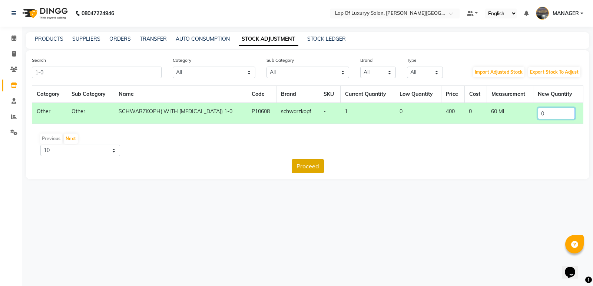
type input "0"
click at [307, 164] on button "Proceed" at bounding box center [308, 166] width 32 height 14
click at [317, 166] on button "Submit" at bounding box center [323, 166] width 29 height 14
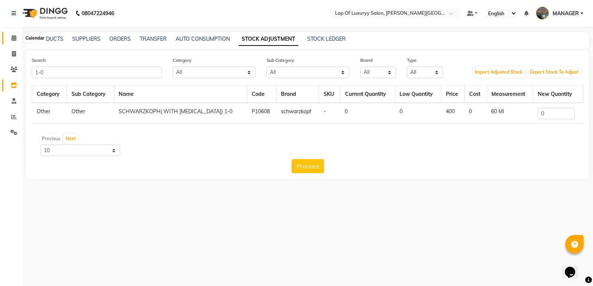
click at [10, 36] on span at bounding box center [13, 38] width 13 height 9
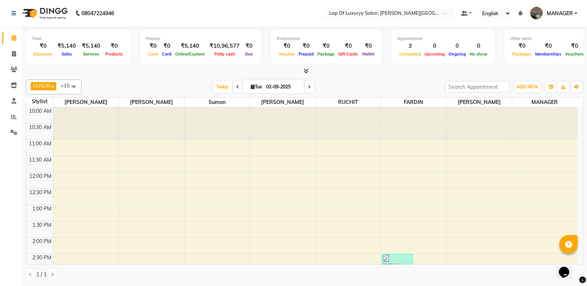
drag, startPoint x: 578, startPoint y: 0, endPoint x: 375, endPoint y: 80, distance: 218.2
click at [375, 80] on div "FARDIN x [PERSON_NAME] x [PERSON_NAME] H x MANAGER x [PERSON_NAME] x RAHUL x RI…" at bounding box center [305, 87] width 558 height 15
click at [576, 11] on link "MANAGER" at bounding box center [553, 13] width 47 height 12
click at [539, 54] on link "Sign out" at bounding box center [540, 52] width 68 height 11
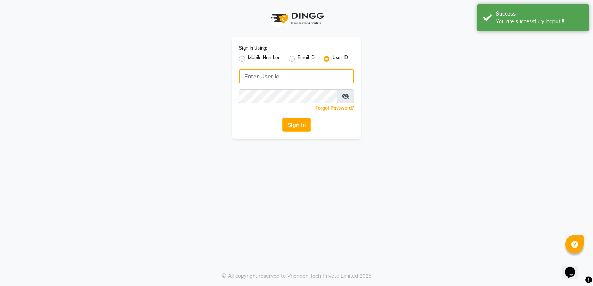
type input "9854547373"
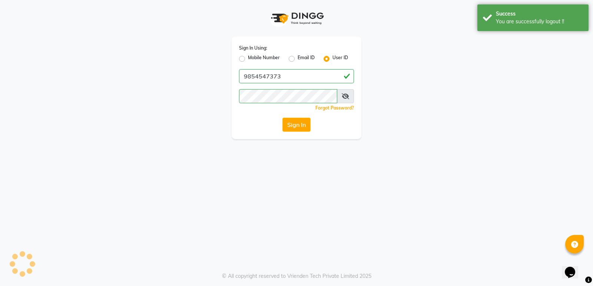
click at [248, 61] on label "Mobile Number" at bounding box center [264, 58] width 32 height 9
click at [248, 59] on input "Mobile Number" at bounding box center [250, 56] width 5 height 5
radio input "true"
radio input "false"
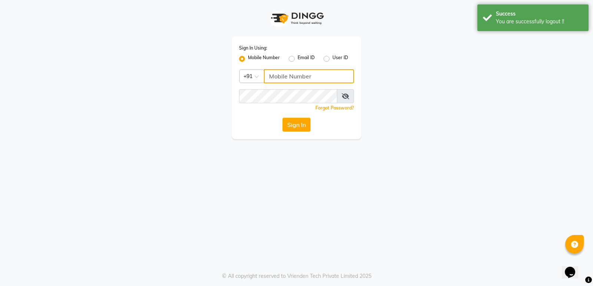
drag, startPoint x: 297, startPoint y: 71, endPoint x: 304, endPoint y: 73, distance: 7.0
click at [297, 71] on input "Username" at bounding box center [309, 76] width 90 height 14
type input "8007974570"
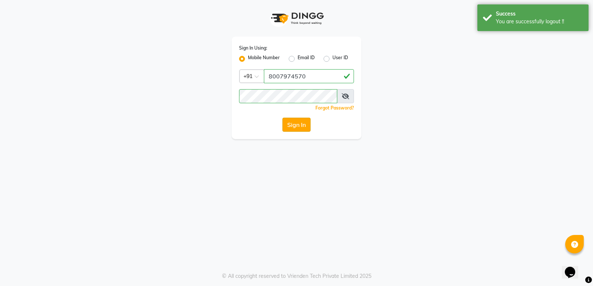
click at [305, 120] on button "Sign In" at bounding box center [296, 125] width 28 height 14
